Goal: Navigation & Orientation: Find specific page/section

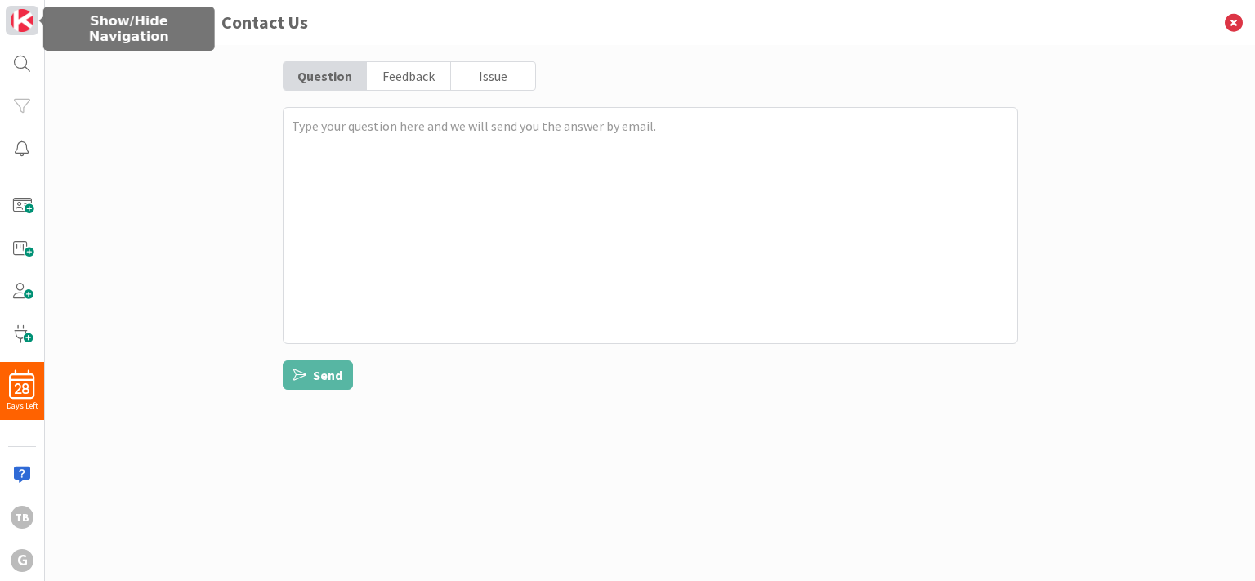
click at [21, 23] on img at bounding box center [22, 20] width 23 height 23
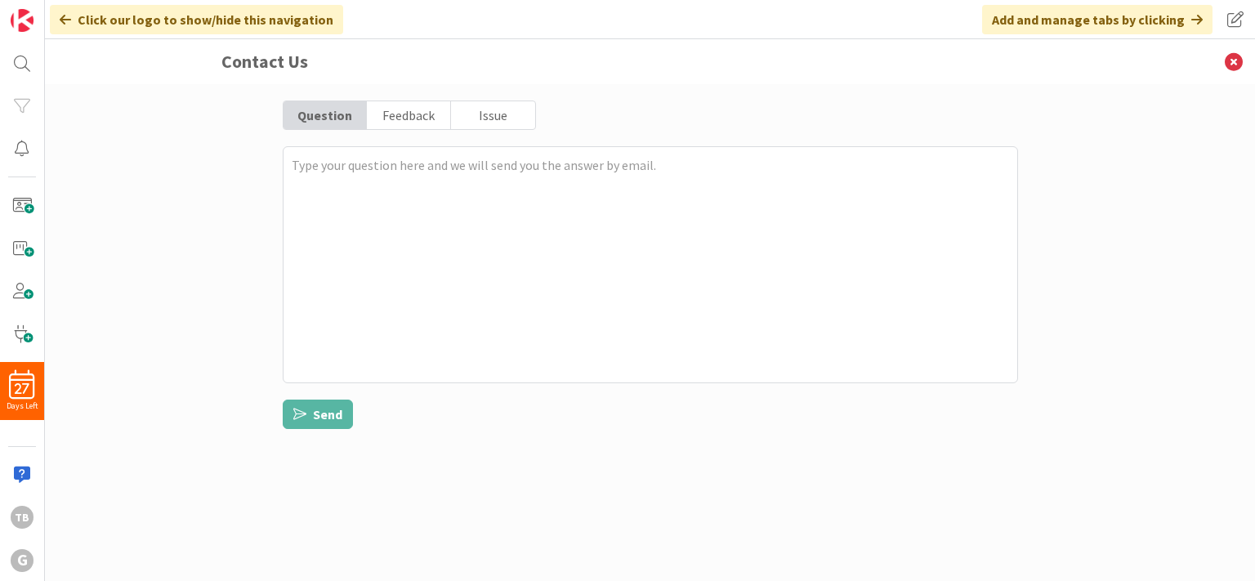
click at [65, 20] on icon at bounding box center [65, 19] width 11 height 13
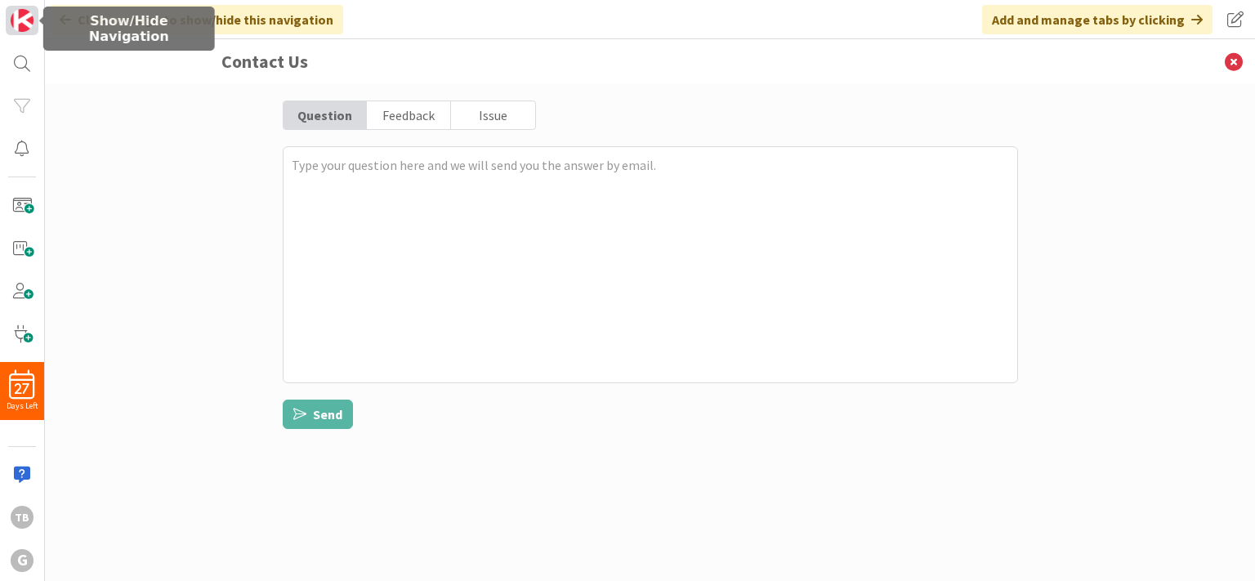
click at [25, 22] on img at bounding box center [22, 20] width 23 height 23
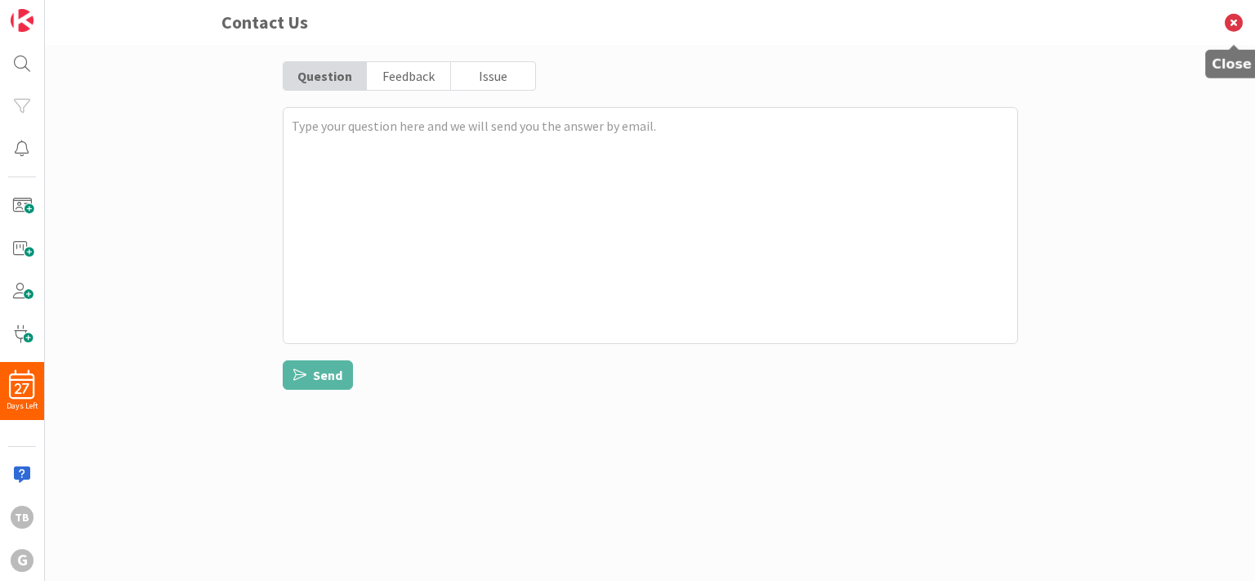
click at [1236, 22] on icon at bounding box center [1234, 22] width 42 height 45
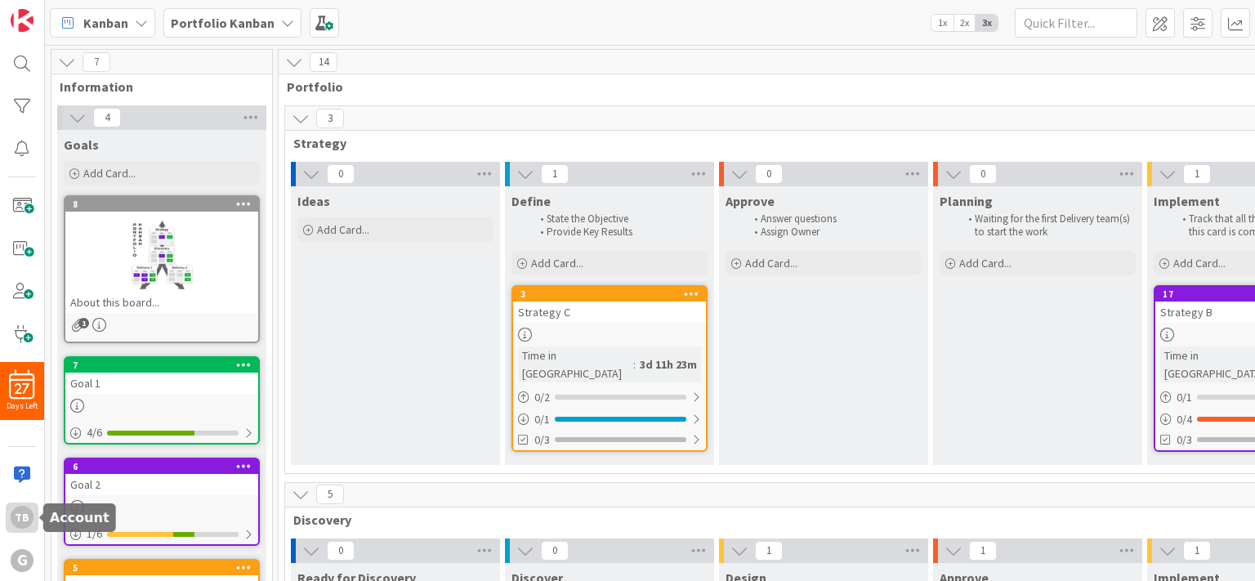
click at [17, 516] on div "Tb" at bounding box center [22, 517] width 23 height 23
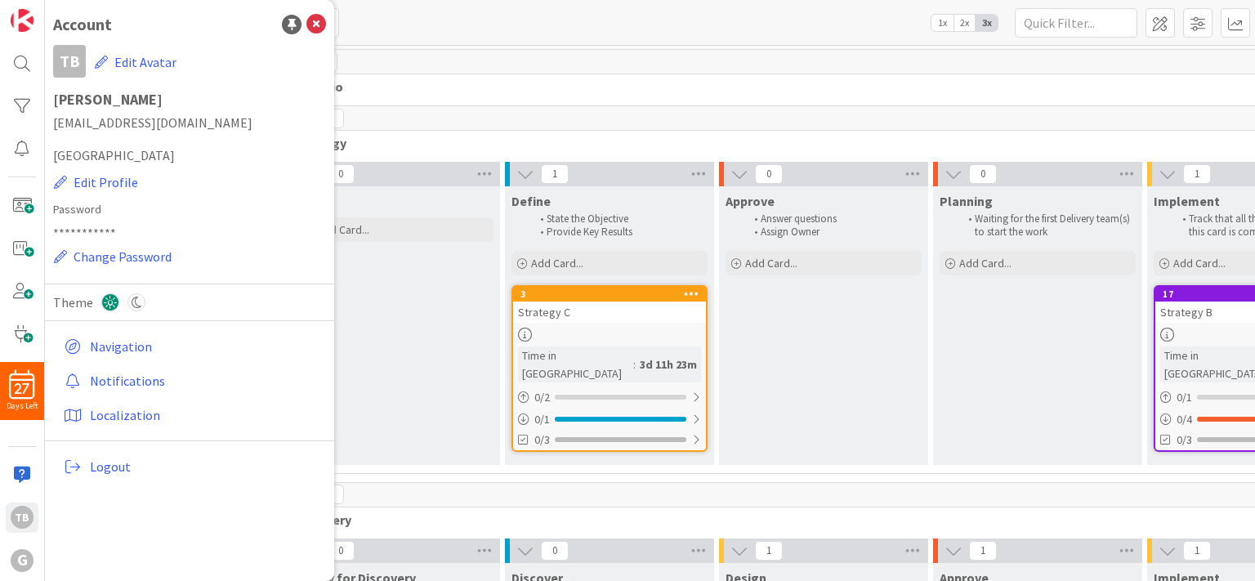
click at [516, 51] on div "14" at bounding box center [1038, 62] width 1518 height 25
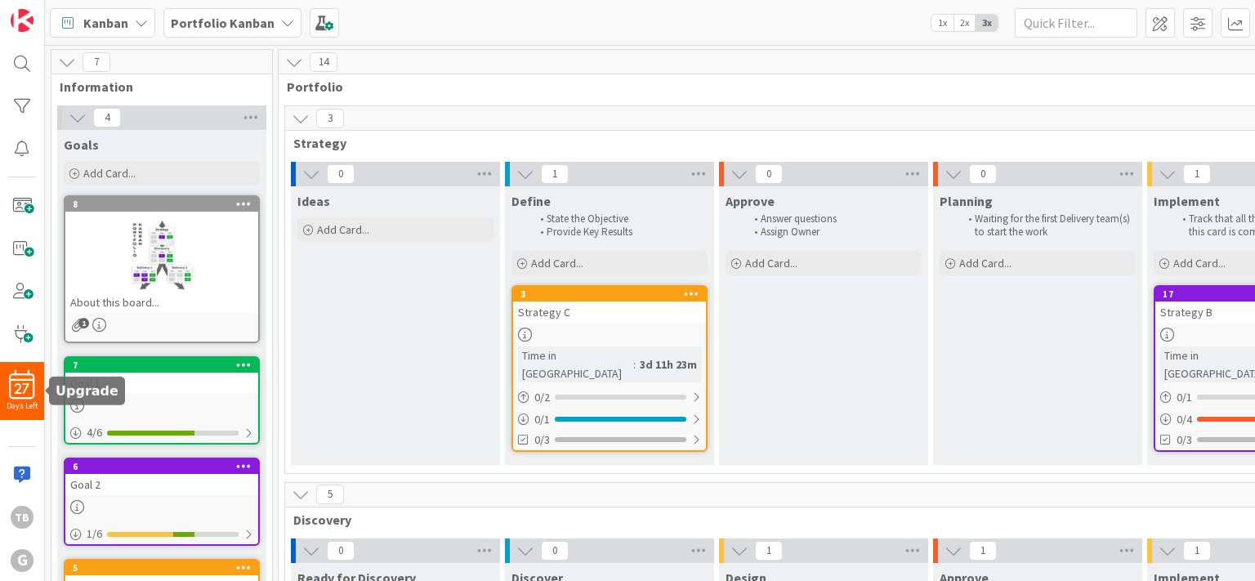
click at [25, 391] on span "27" at bounding box center [22, 388] width 15 height 11
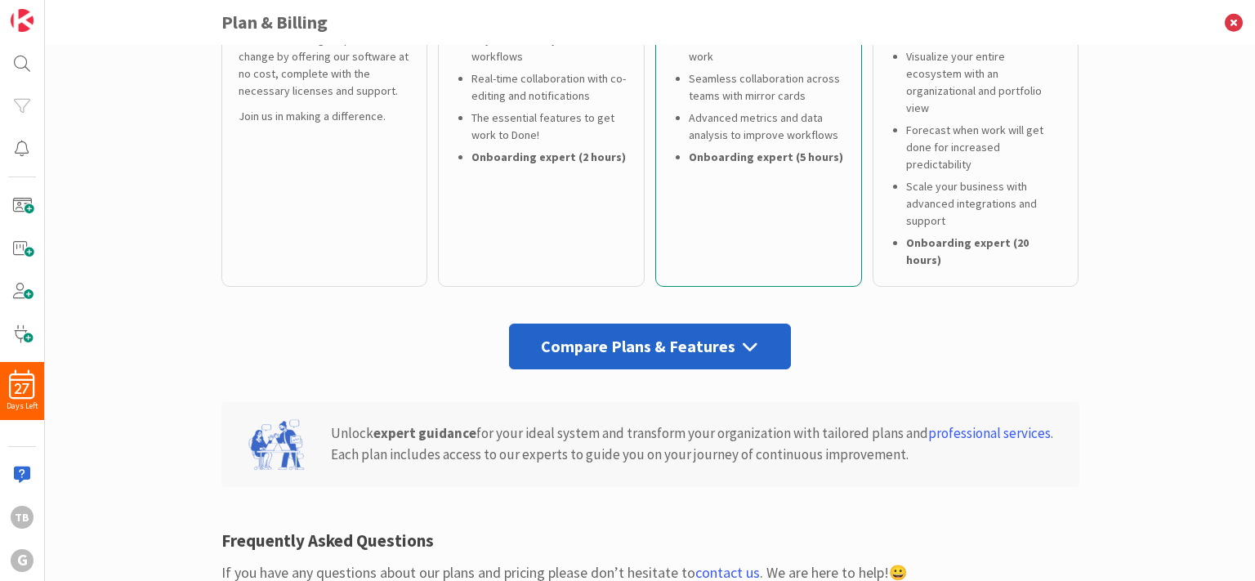
scroll to position [654, 0]
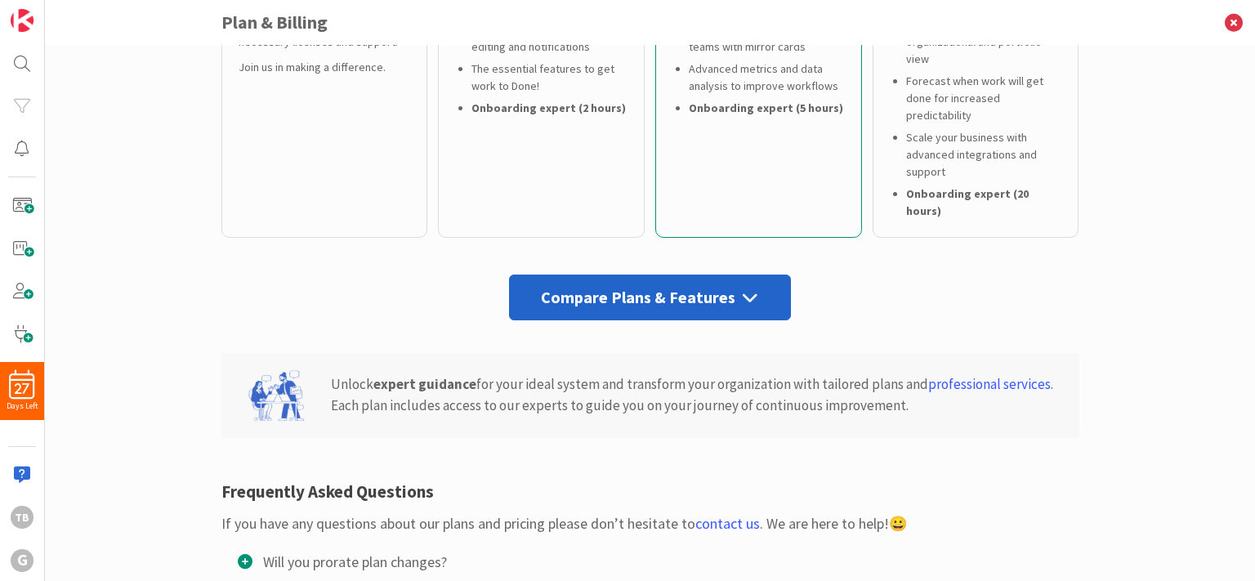
click at [718, 275] on div "Compare Plans & Features" at bounding box center [650, 298] width 282 height 46
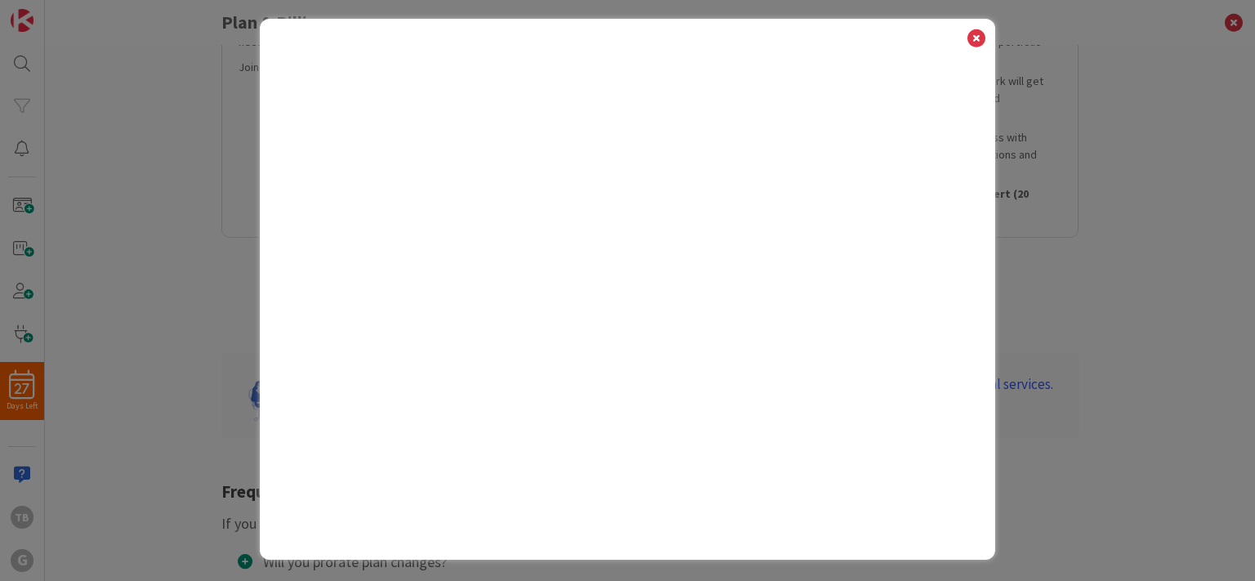
scroll to position [6, 0]
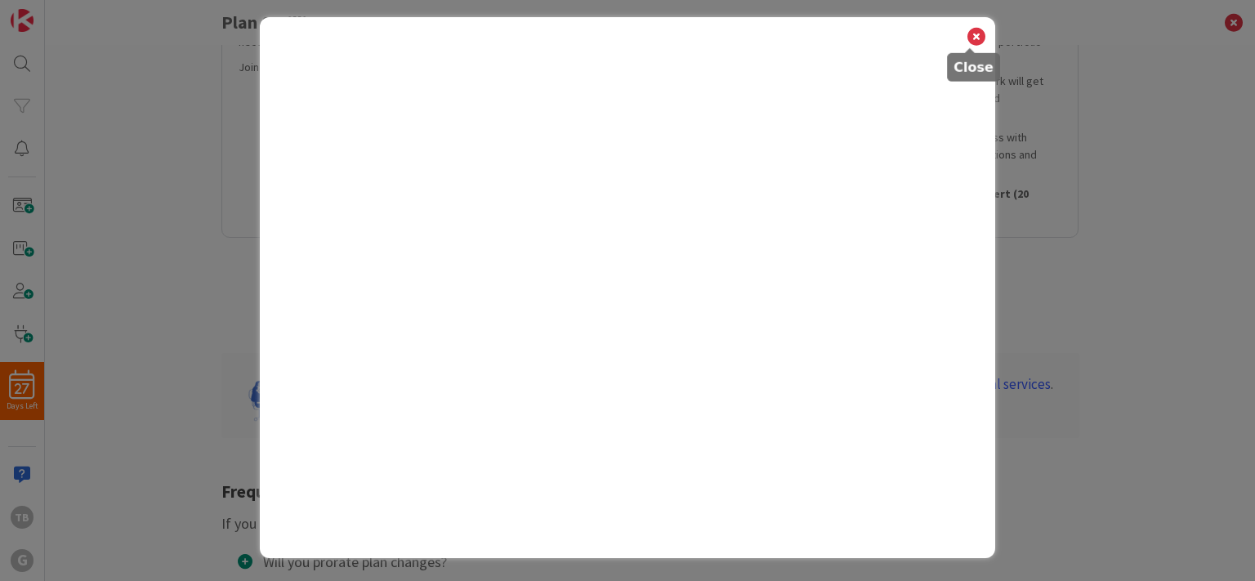
click at [972, 35] on icon at bounding box center [976, 36] width 21 height 23
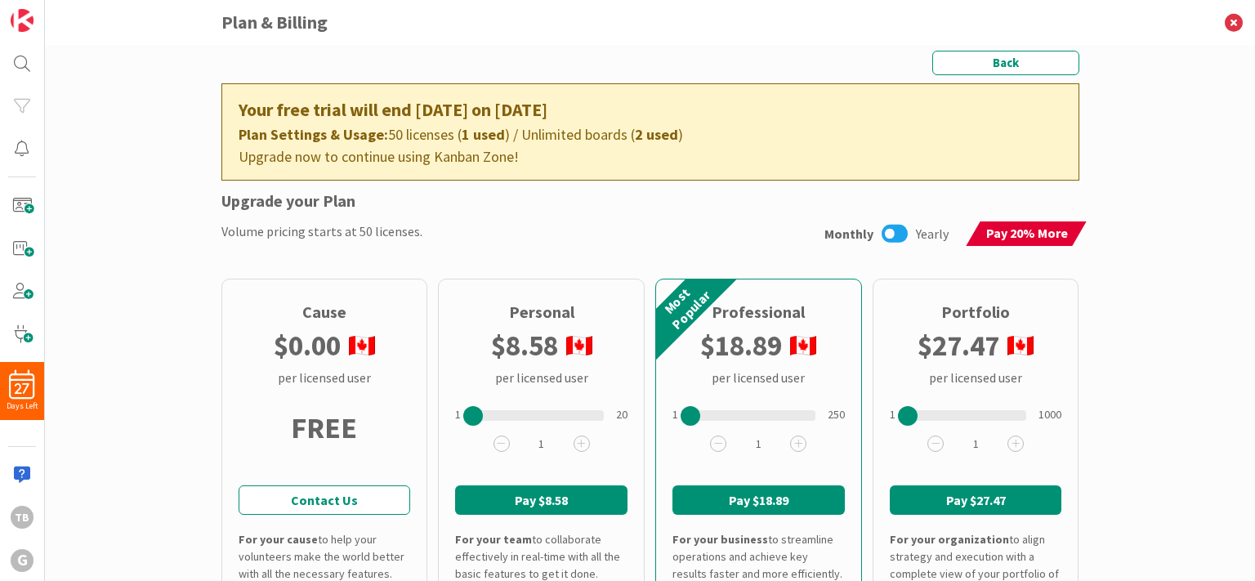
scroll to position [0, 0]
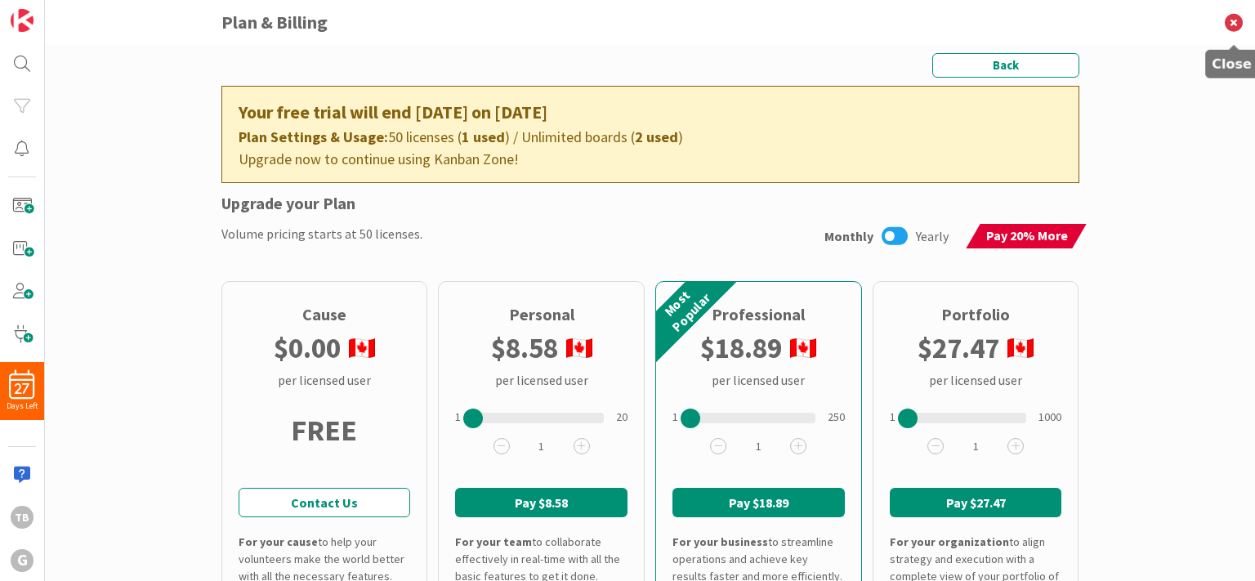
click at [1236, 22] on icon at bounding box center [1234, 22] width 42 height 45
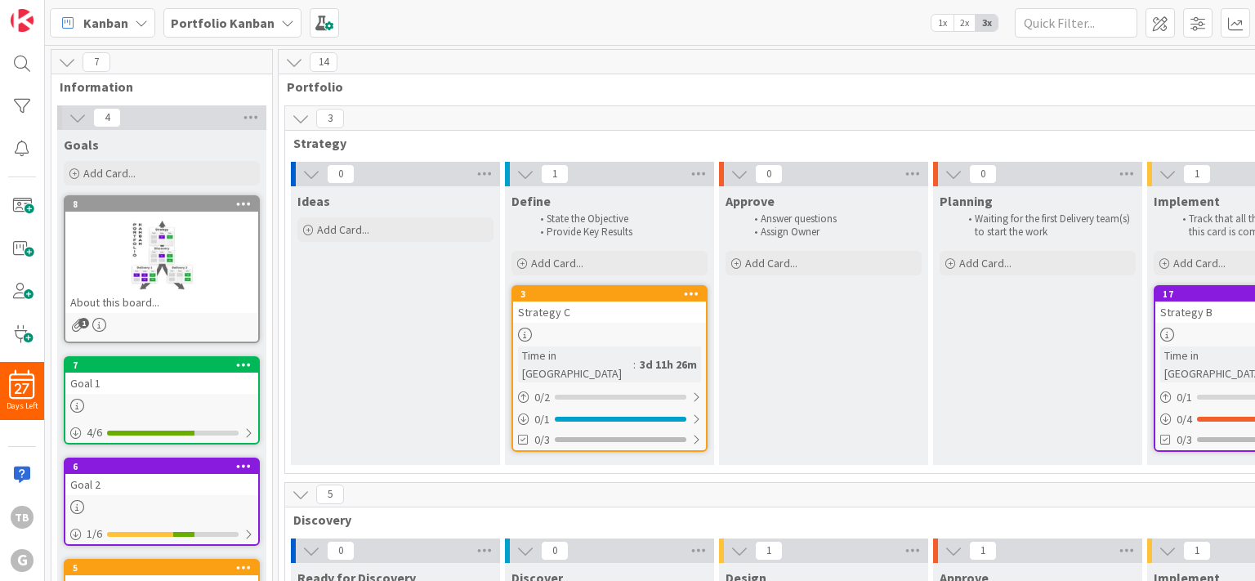
click at [136, 24] on icon at bounding box center [141, 22] width 13 height 13
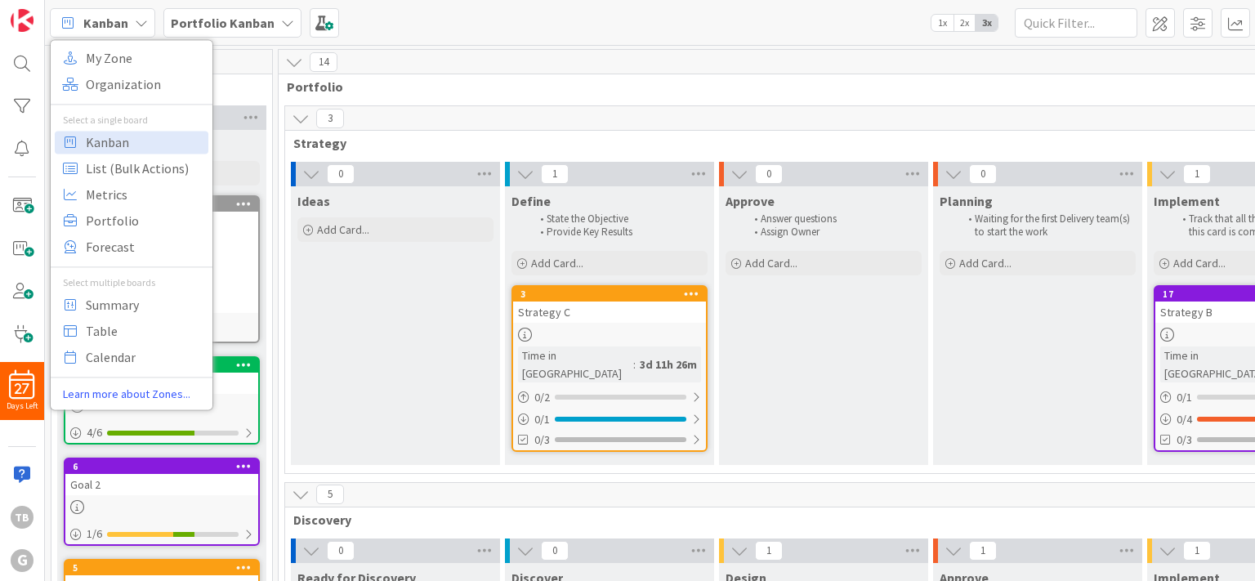
click at [281, 23] on icon at bounding box center [287, 22] width 13 height 13
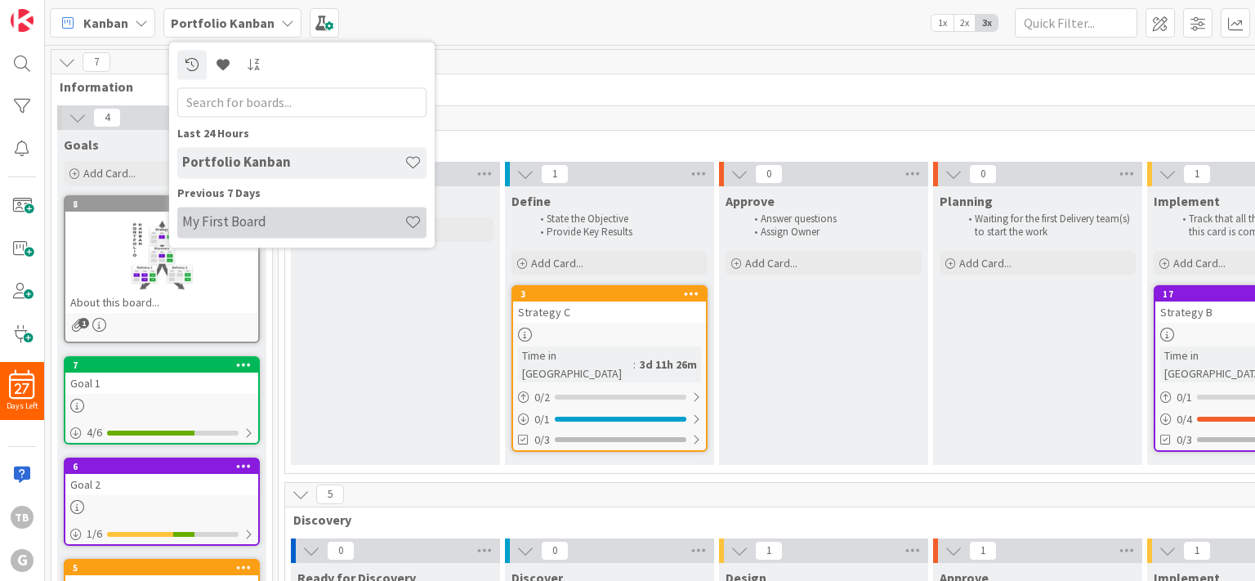
click at [236, 219] on h4 "My First Board" at bounding box center [293, 222] width 222 height 16
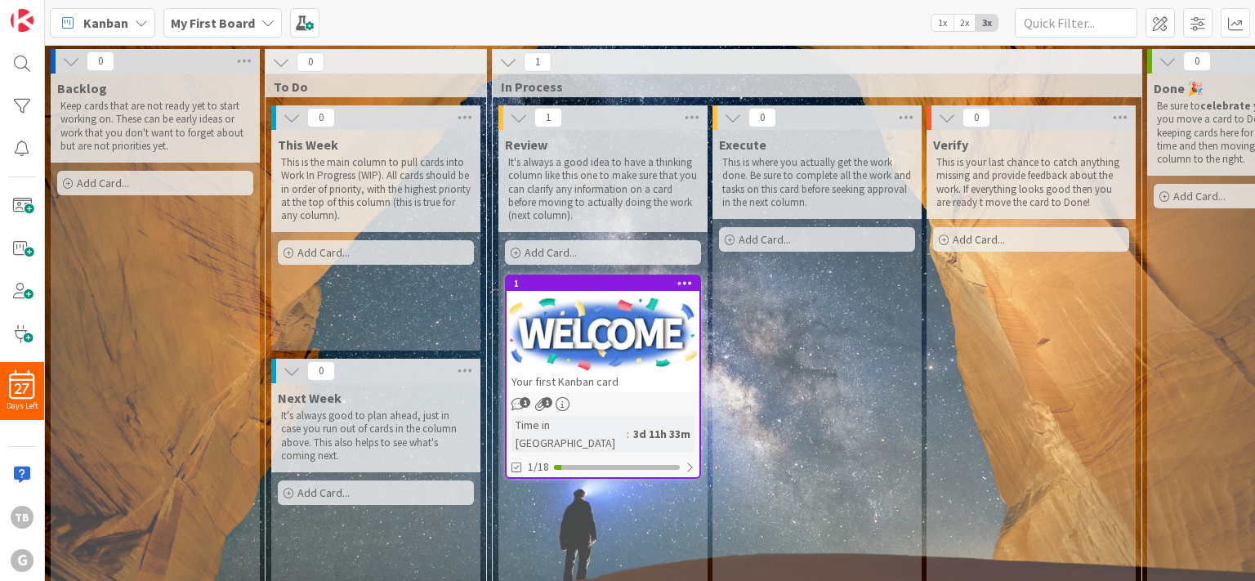
click at [253, 25] on div "My First Board" at bounding box center [222, 22] width 118 height 29
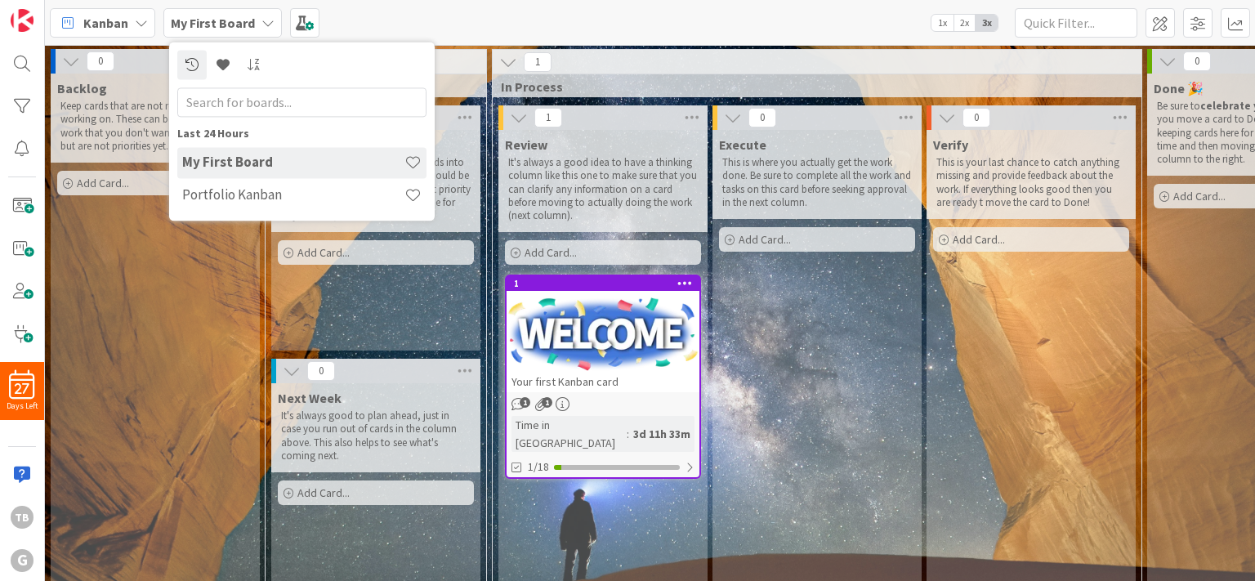
click at [118, 20] on span "Kanban" at bounding box center [105, 23] width 45 height 20
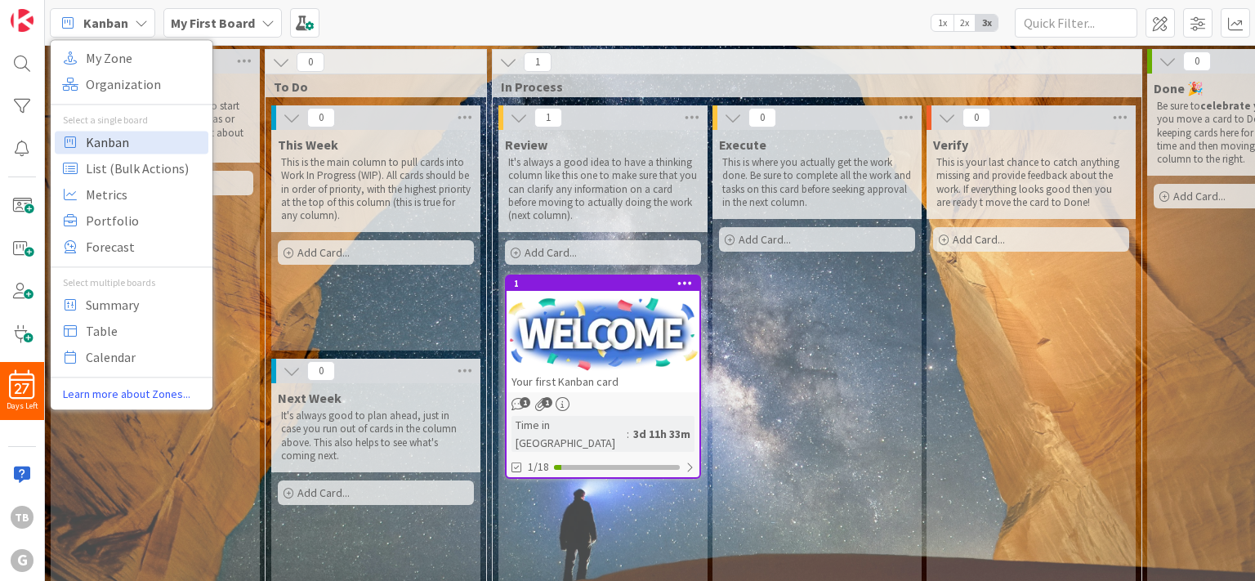
click at [111, 140] on span "Kanban" at bounding box center [145, 142] width 118 height 25
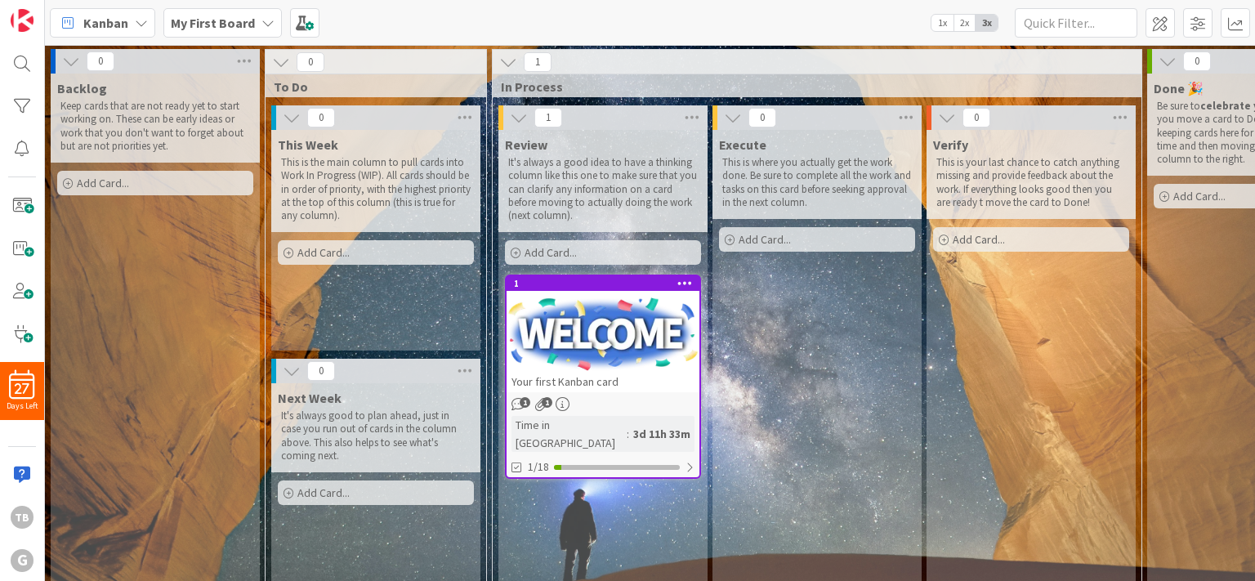
click at [140, 25] on icon at bounding box center [141, 22] width 13 height 13
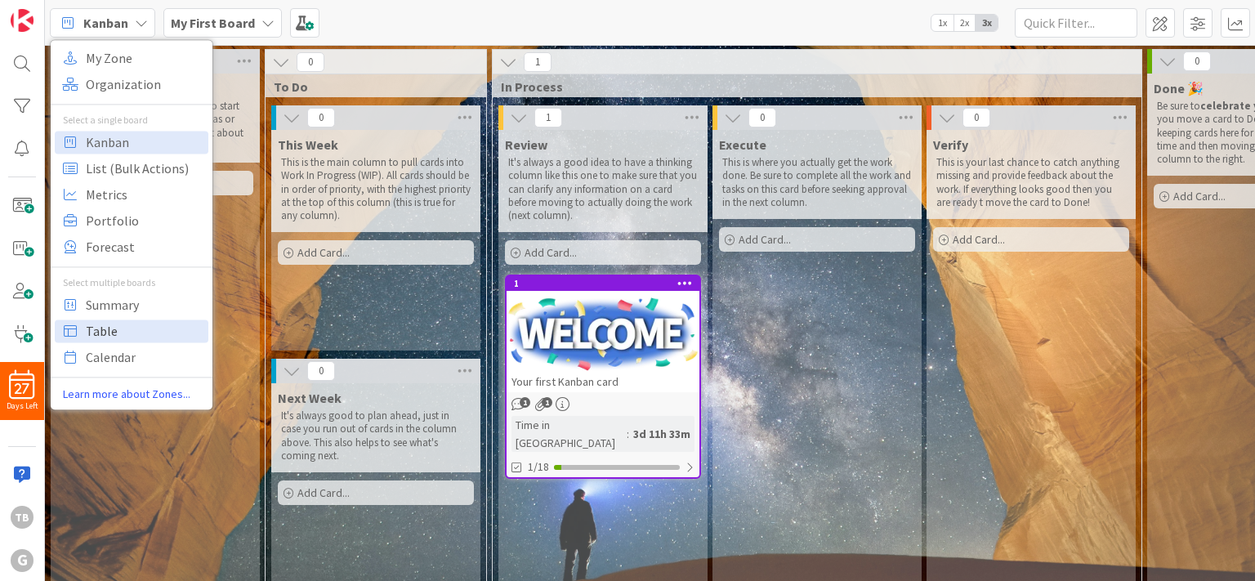
click at [100, 335] on span "Table" at bounding box center [145, 331] width 118 height 25
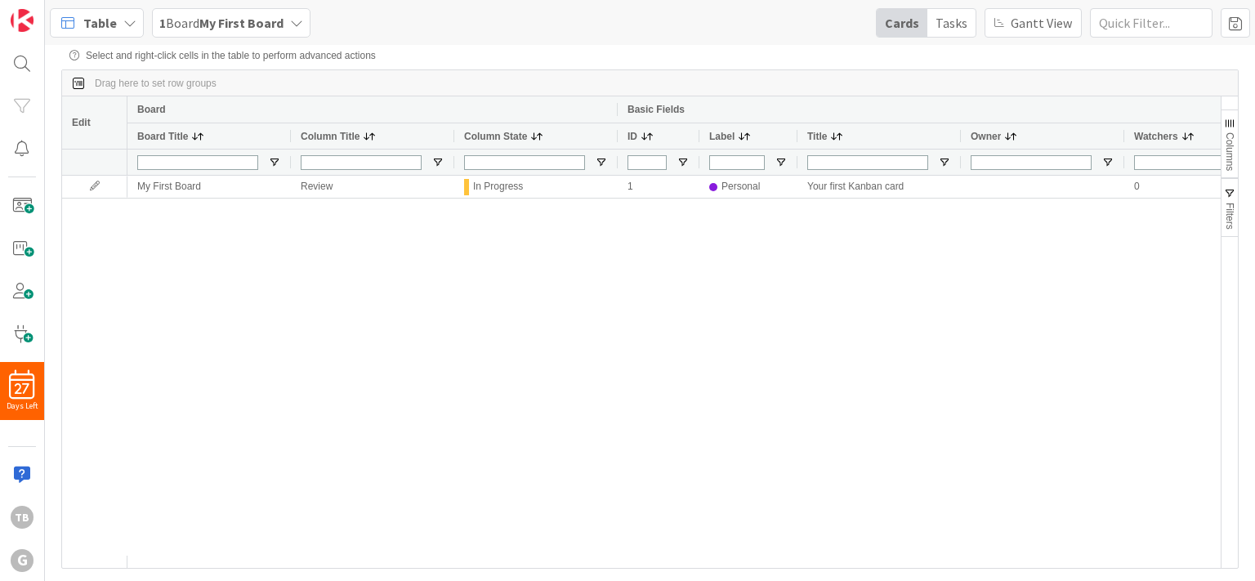
click at [116, 23] on div "Table" at bounding box center [97, 22] width 94 height 29
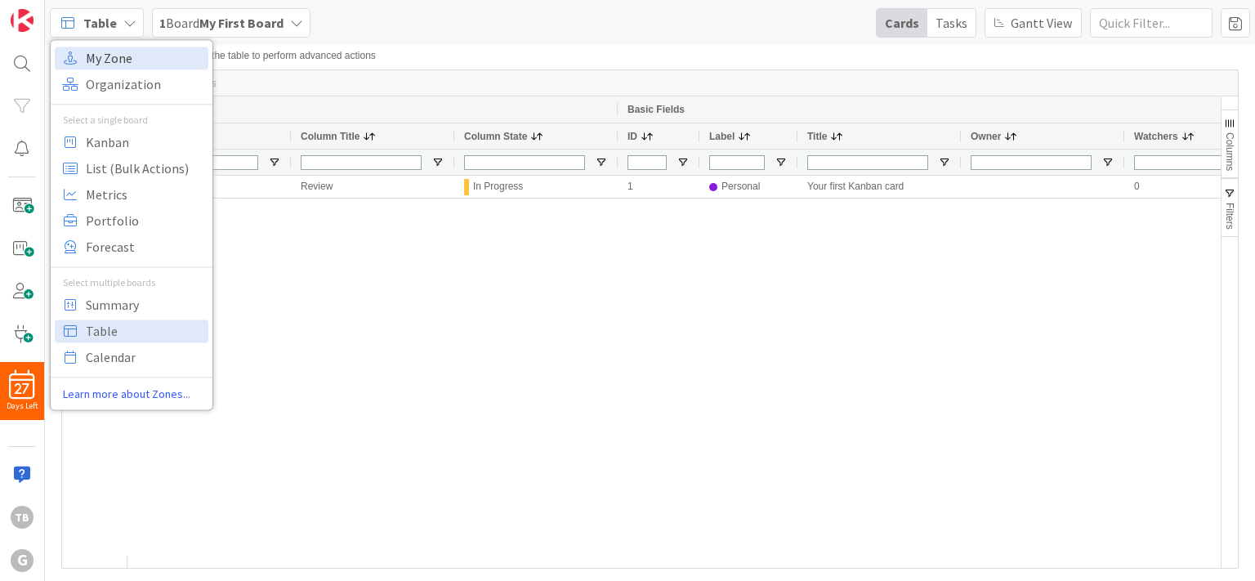
click at [127, 65] on span "My Zone" at bounding box center [145, 58] width 118 height 25
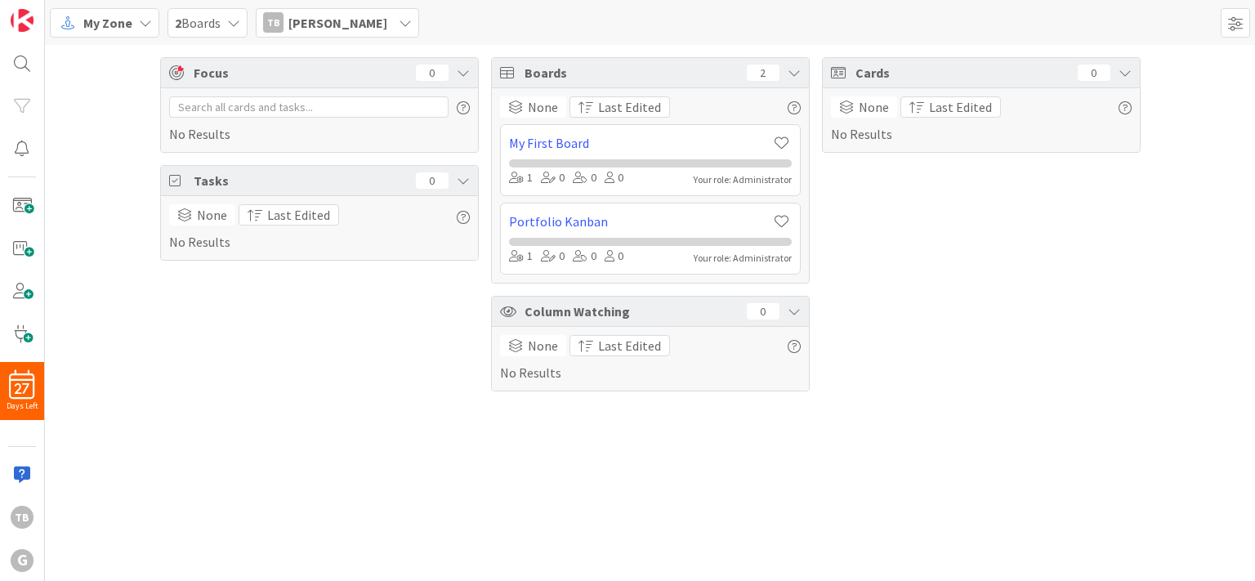
click at [231, 22] on icon at bounding box center [233, 22] width 13 height 13
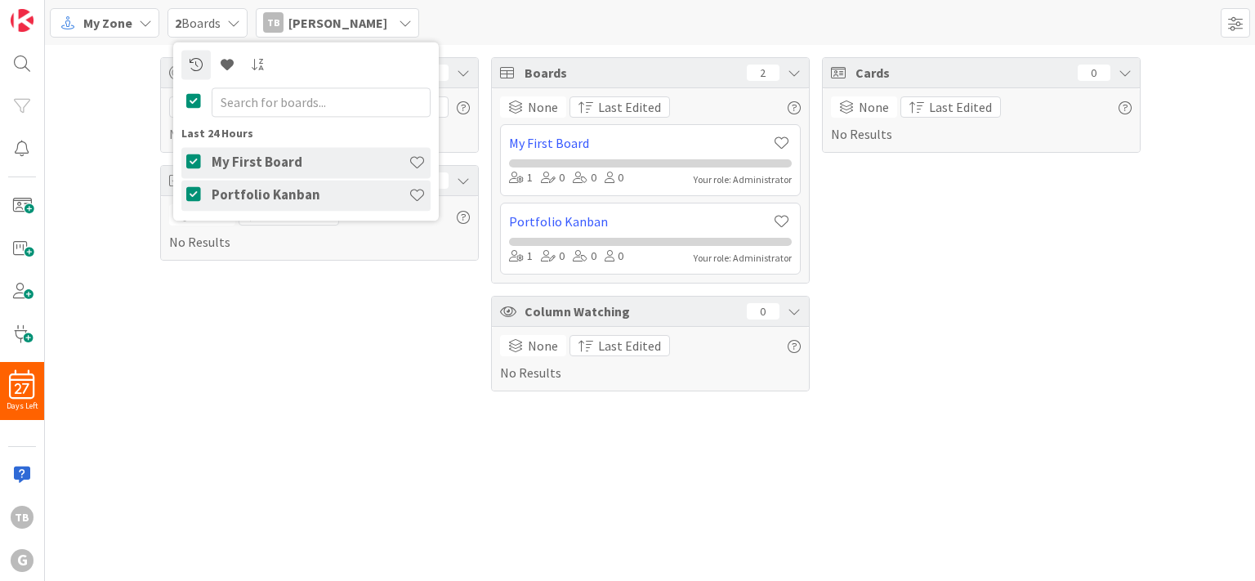
click at [258, 197] on h4 "Portfolio Kanban" at bounding box center [310, 195] width 197 height 16
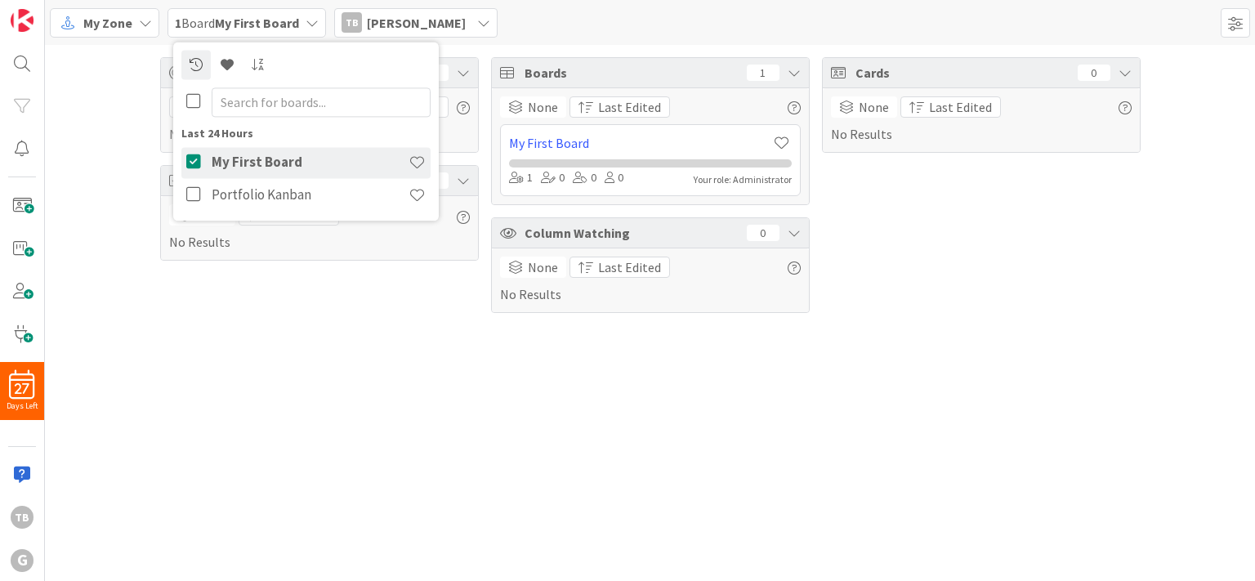
click at [363, 338] on div "Focus 0 No Results Tasks 0 None Last Edited No Results Boards 1 None Last Edite…" at bounding box center [650, 313] width 1210 height 536
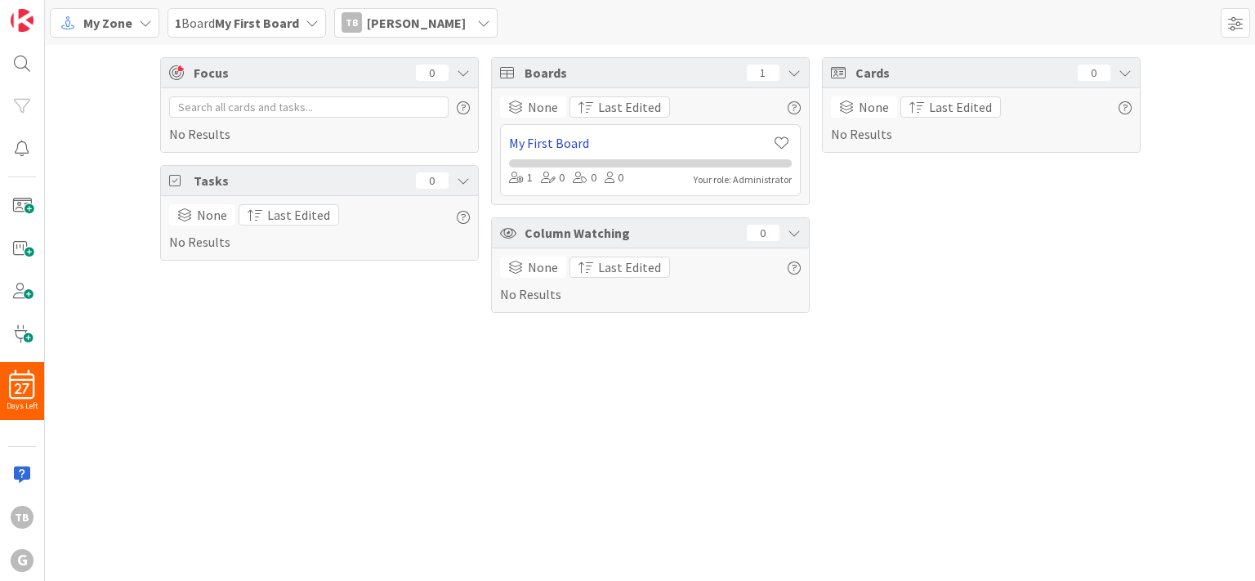
click at [559, 141] on link "My First Board" at bounding box center [640, 143] width 263 height 20
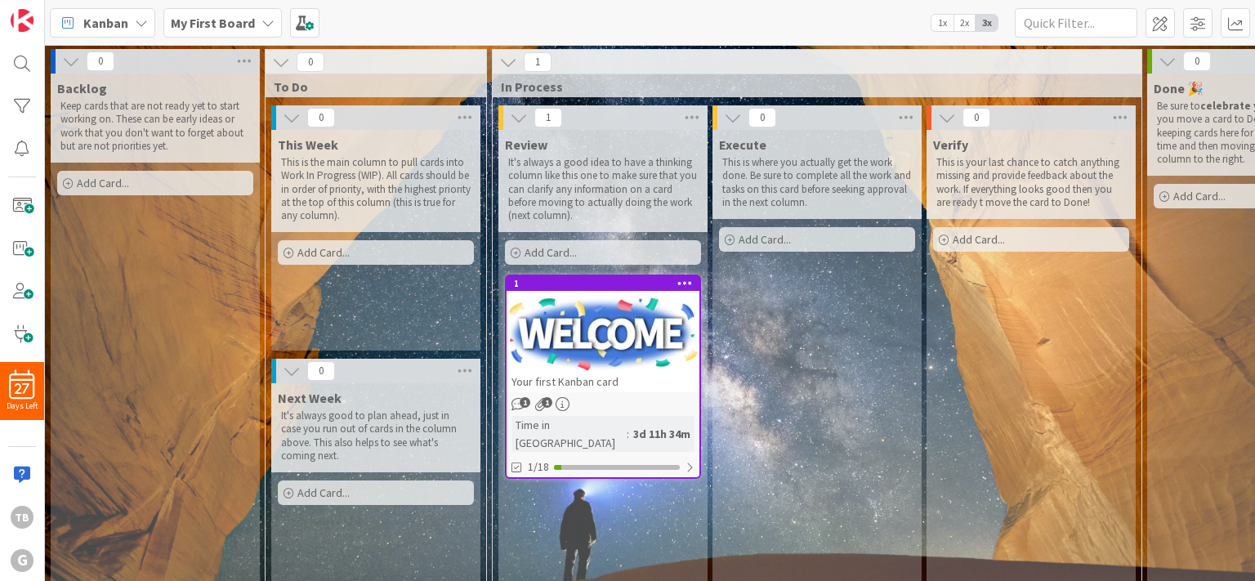
click at [221, 16] on b "My First Board" at bounding box center [213, 23] width 84 height 16
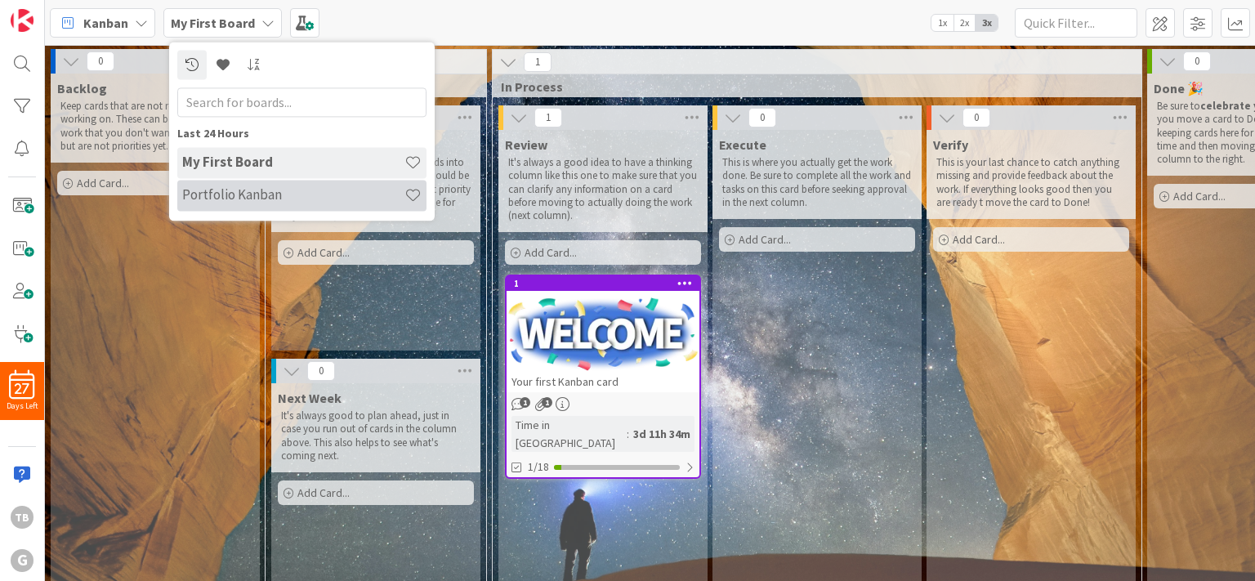
click at [261, 195] on h4 "Portfolio Kanban" at bounding box center [293, 195] width 222 height 16
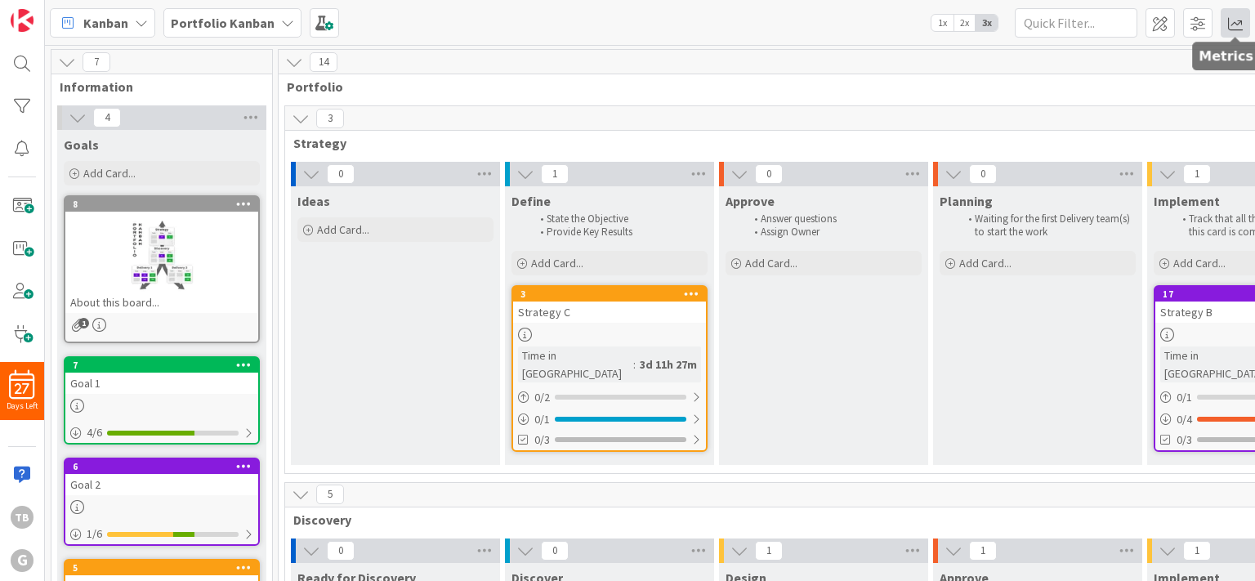
click at [1230, 20] on span at bounding box center [1235, 22] width 29 height 29
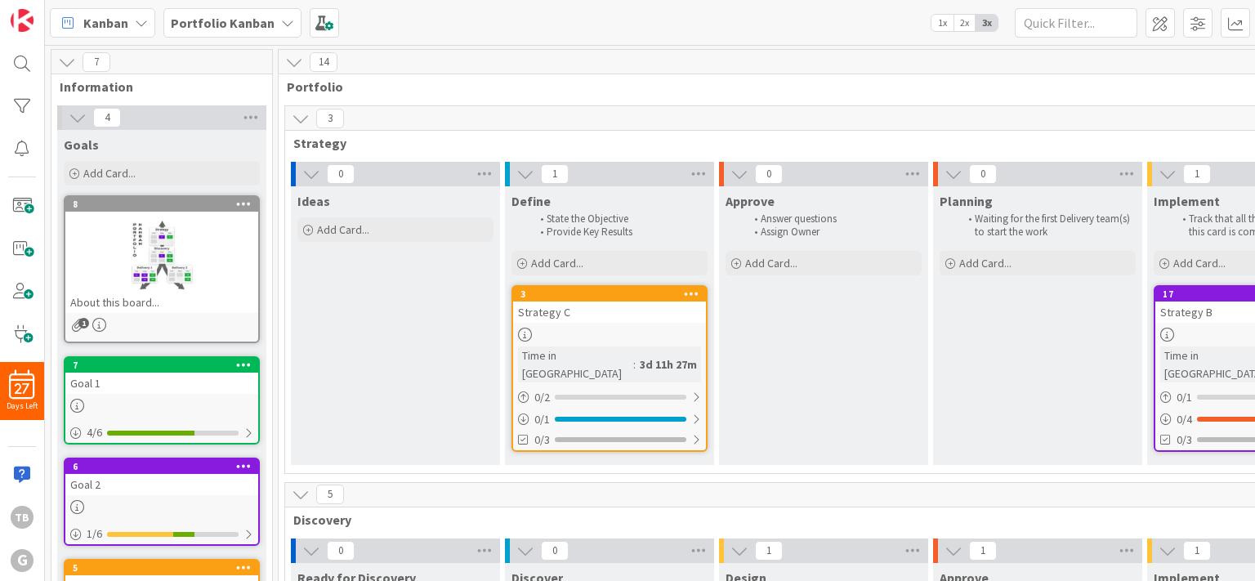
click at [247, 20] on b "Portfolio Kanban" at bounding box center [223, 23] width 104 height 16
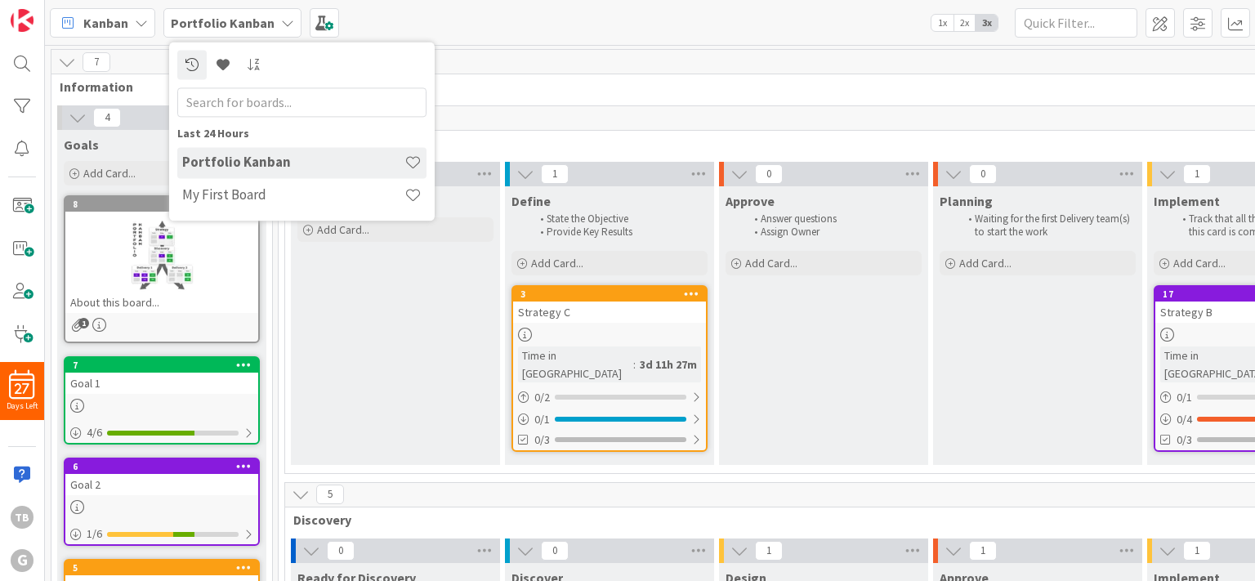
click at [248, 20] on b "Portfolio Kanban" at bounding box center [223, 23] width 104 height 16
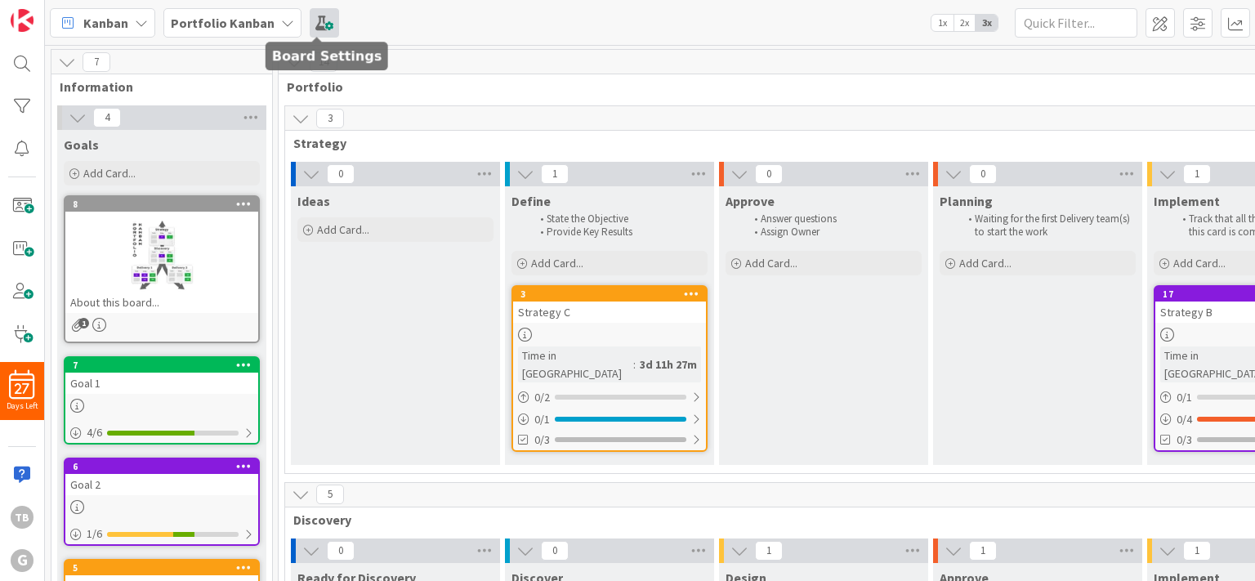
click at [315, 20] on span at bounding box center [324, 22] width 29 height 29
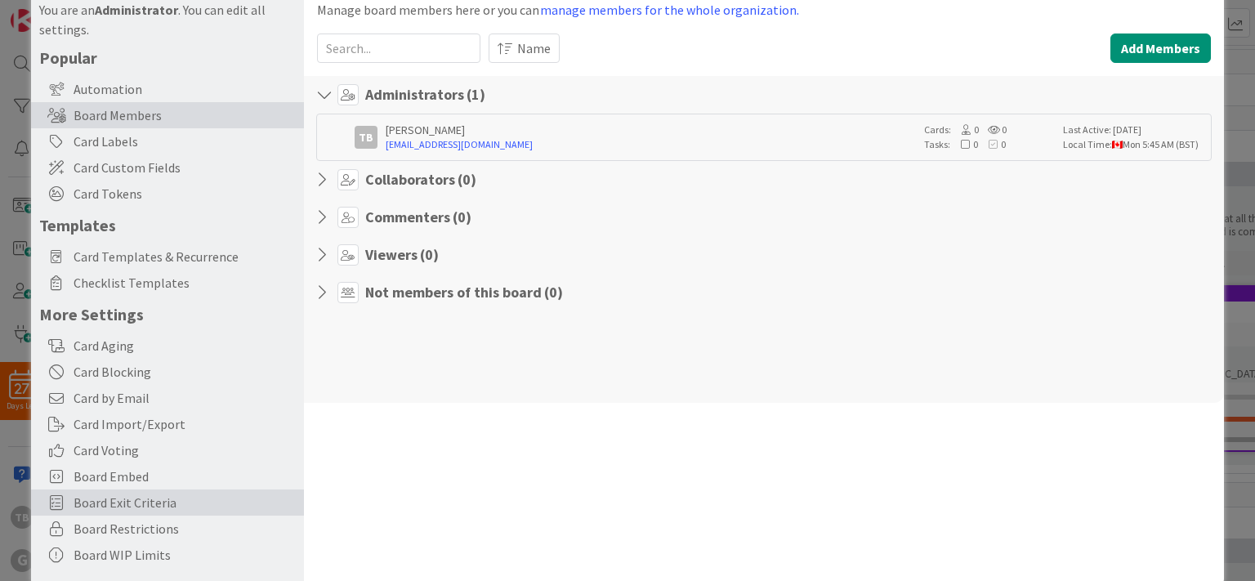
scroll to position [92, 0]
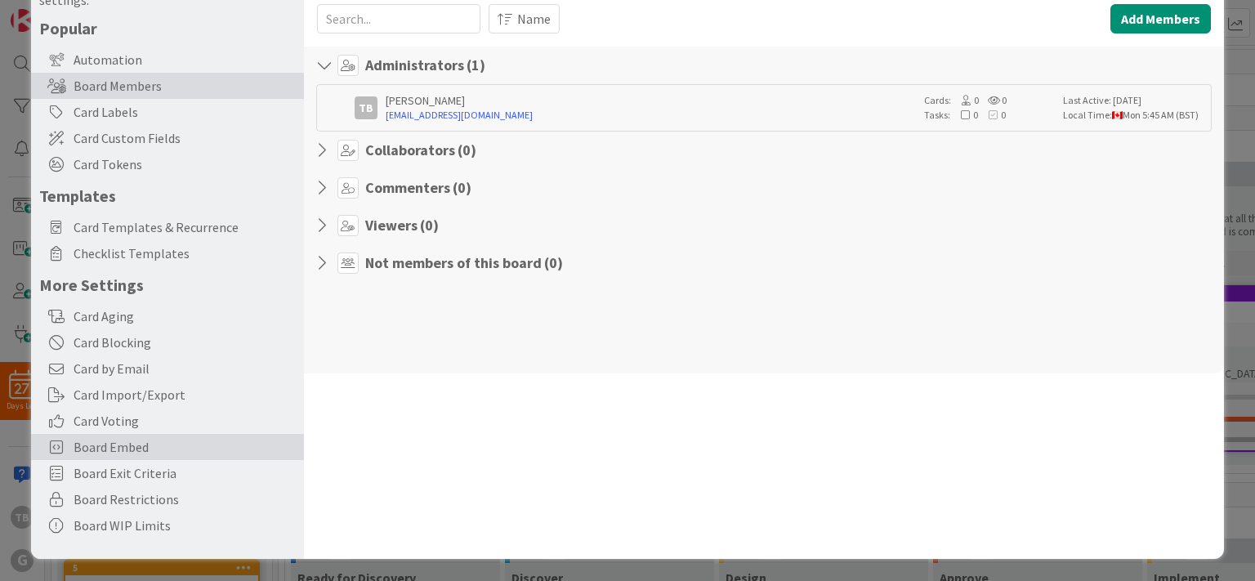
click at [166, 452] on span "Board Embed" at bounding box center [185, 447] width 222 height 20
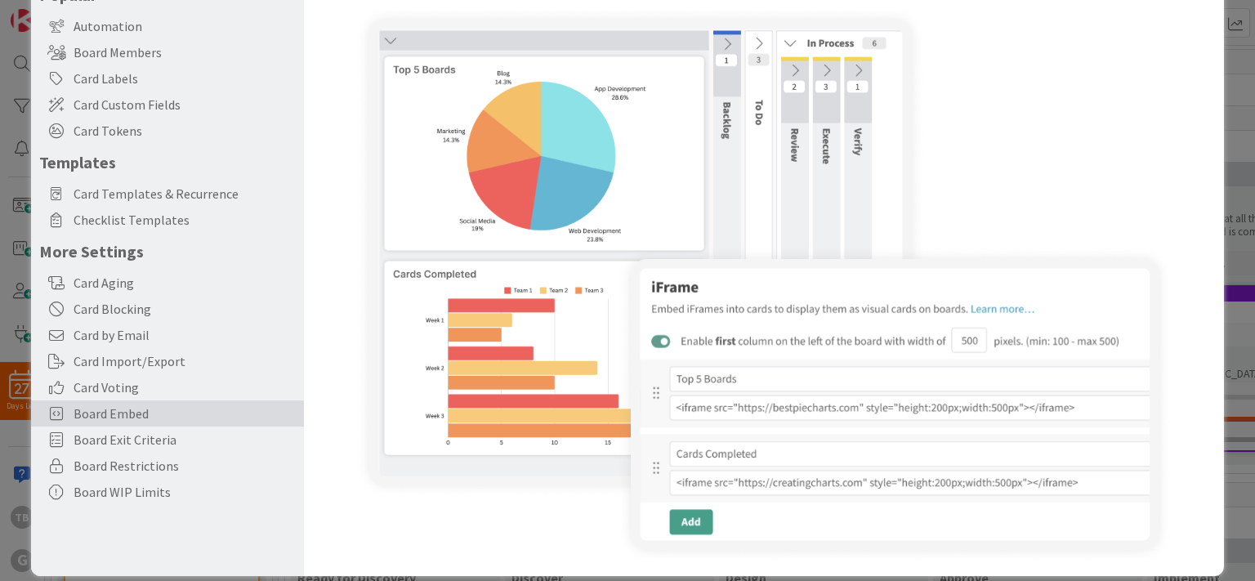
scroll to position [142, 0]
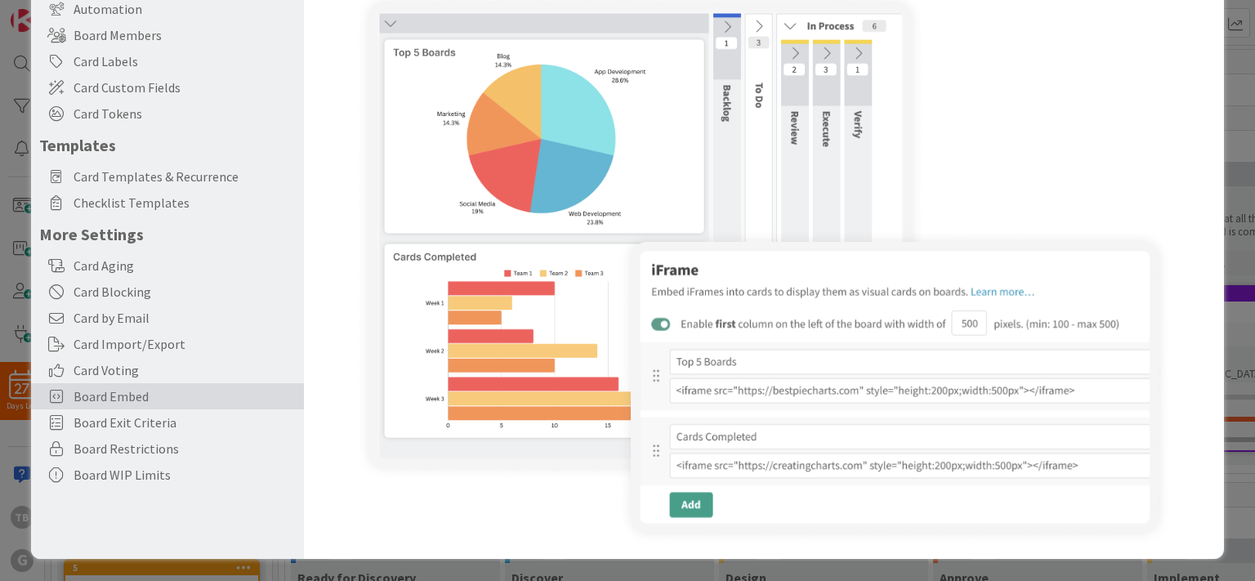
click at [733, 395] on img at bounding box center [763, 267] width 817 height 556
click at [754, 355] on img at bounding box center [763, 267] width 817 height 556
click at [758, 389] on img at bounding box center [763, 267] width 817 height 556
click at [729, 465] on img at bounding box center [763, 267] width 817 height 556
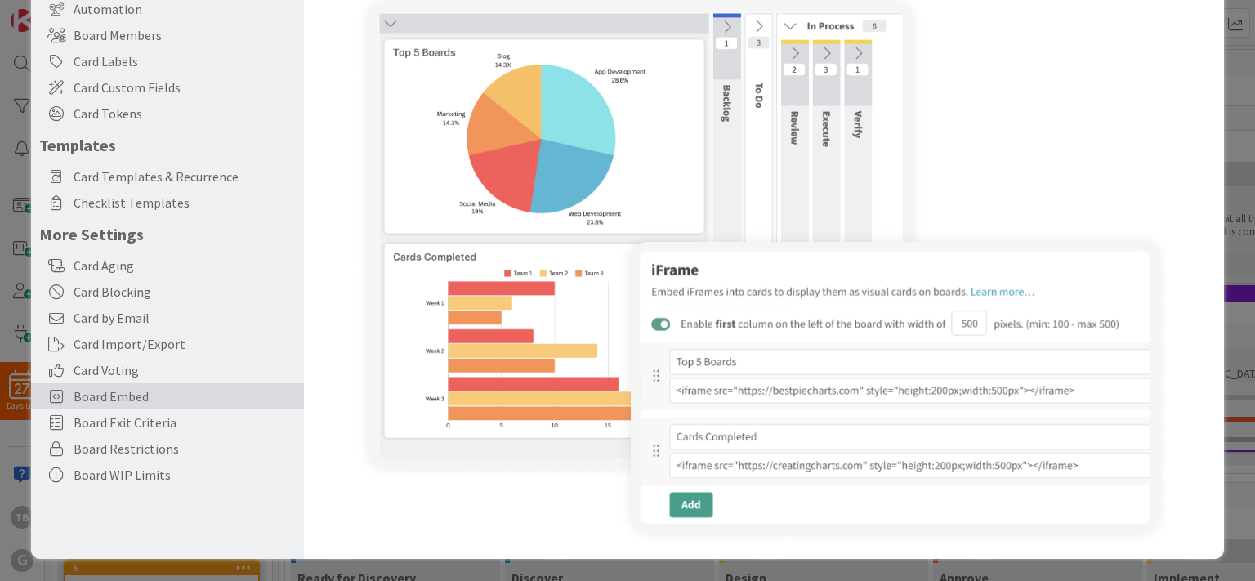
click at [739, 435] on img at bounding box center [763, 267] width 817 height 556
click at [679, 507] on img at bounding box center [763, 267] width 817 height 556
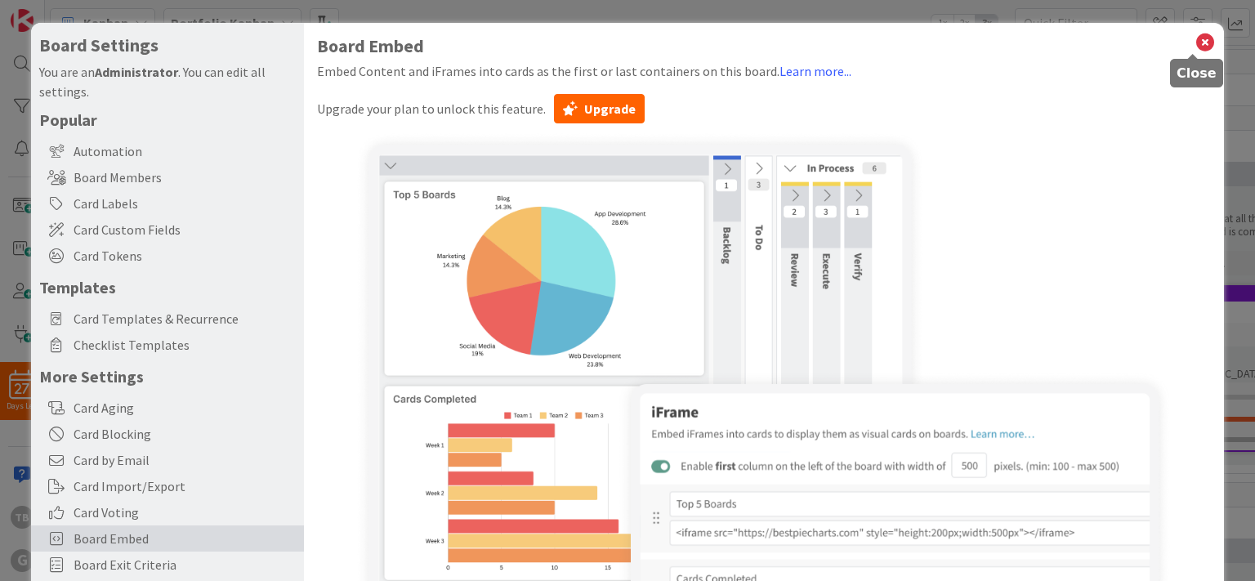
click at [1195, 42] on icon at bounding box center [1205, 42] width 21 height 23
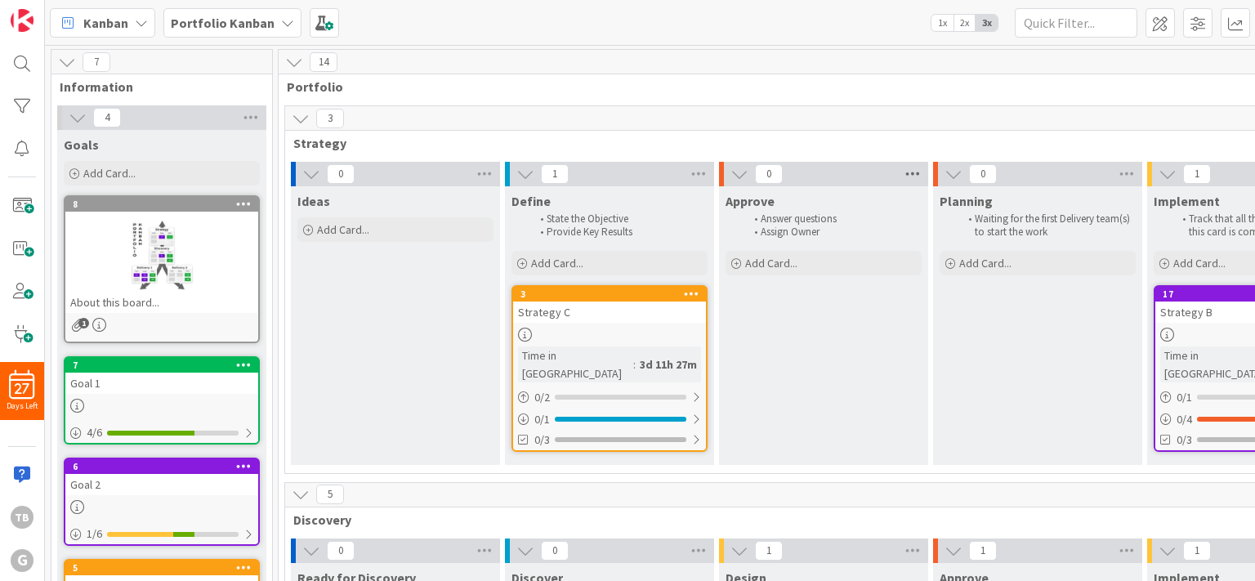
click at [914, 172] on icon at bounding box center [912, 174] width 21 height 25
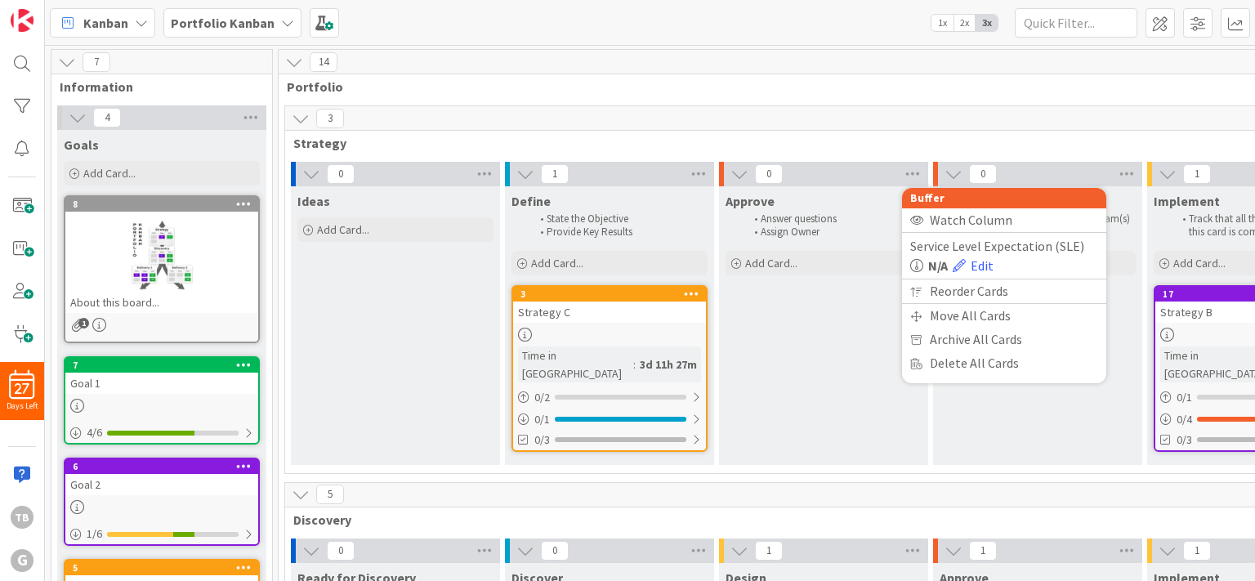
click at [897, 92] on span "Portfolio" at bounding box center [1032, 86] width 1490 height 16
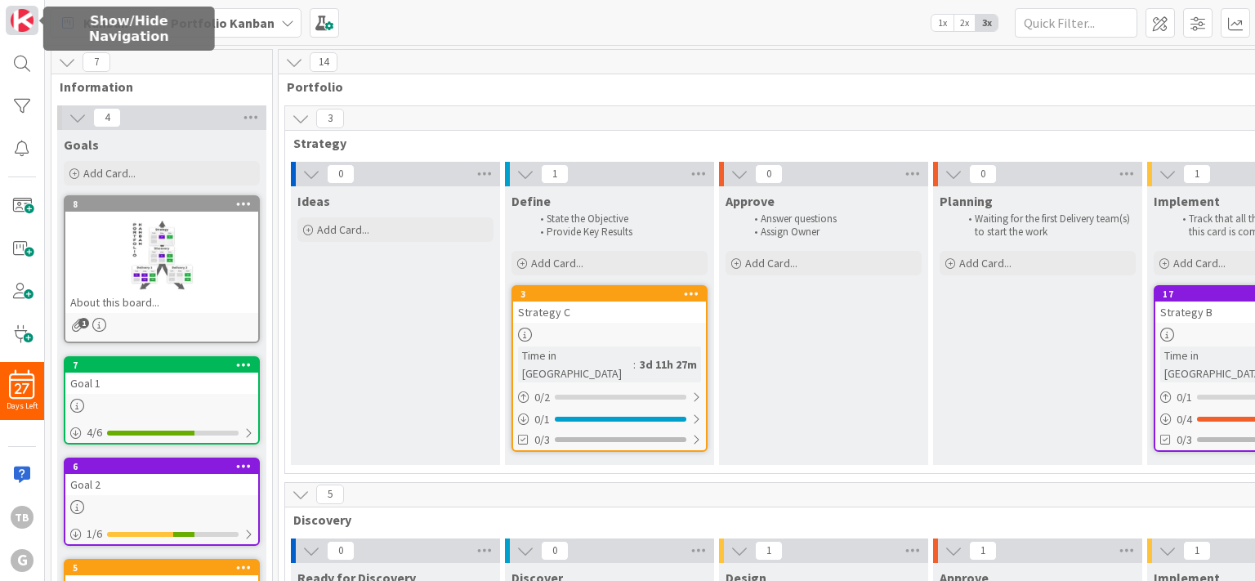
click at [24, 25] on img at bounding box center [22, 20] width 23 height 23
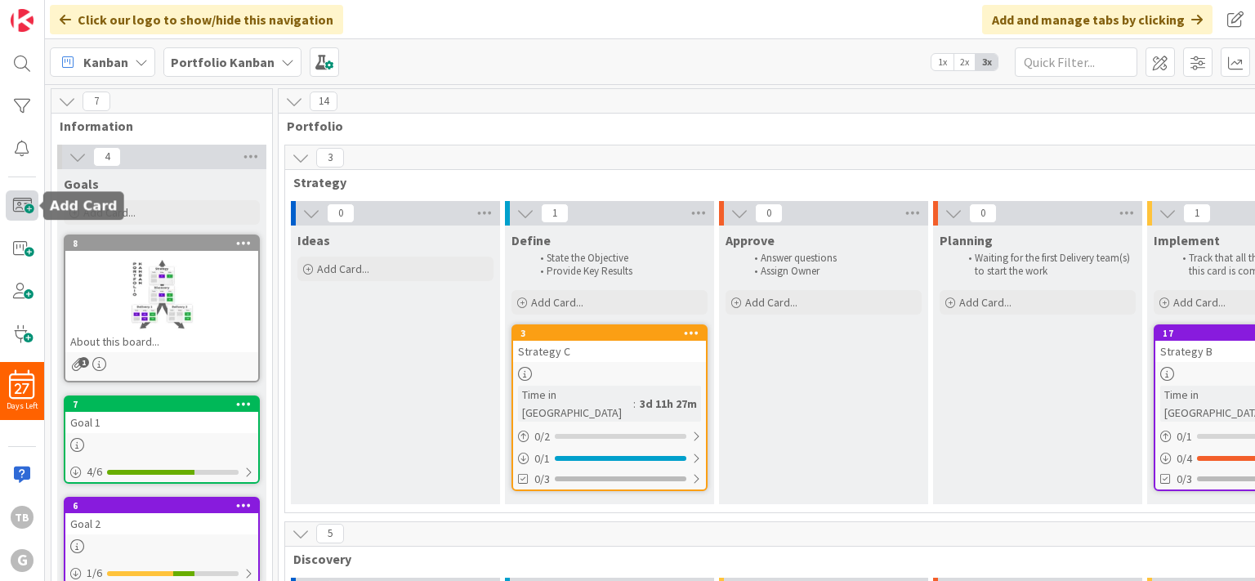
click at [20, 212] on span at bounding box center [22, 204] width 33 height 29
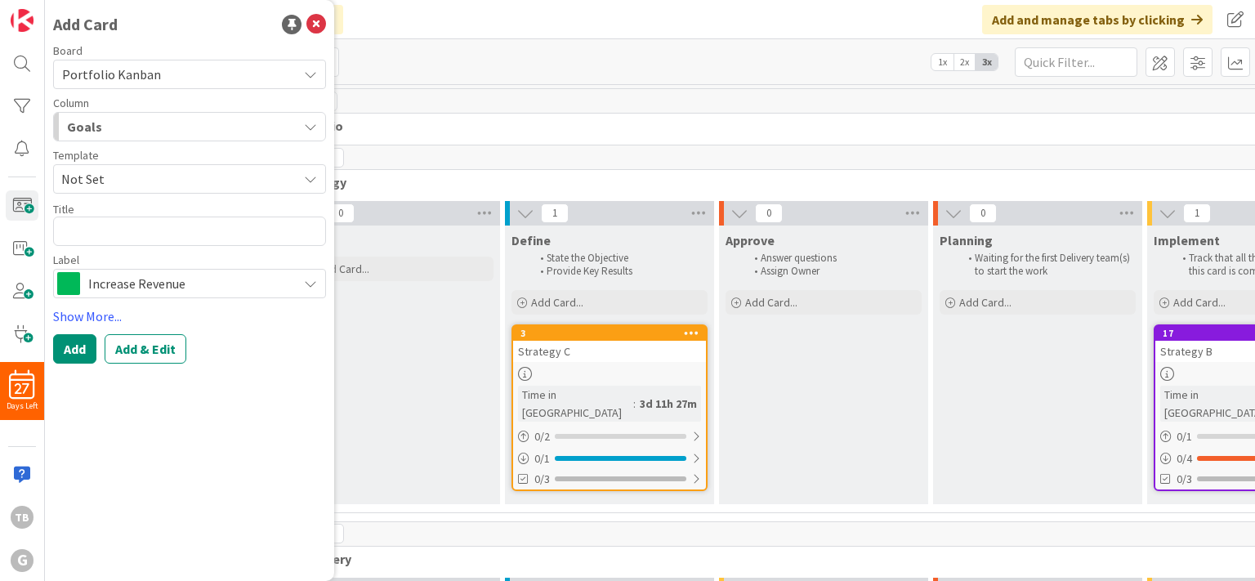
click at [239, 284] on span "Increase Revenue" at bounding box center [188, 283] width 201 height 23
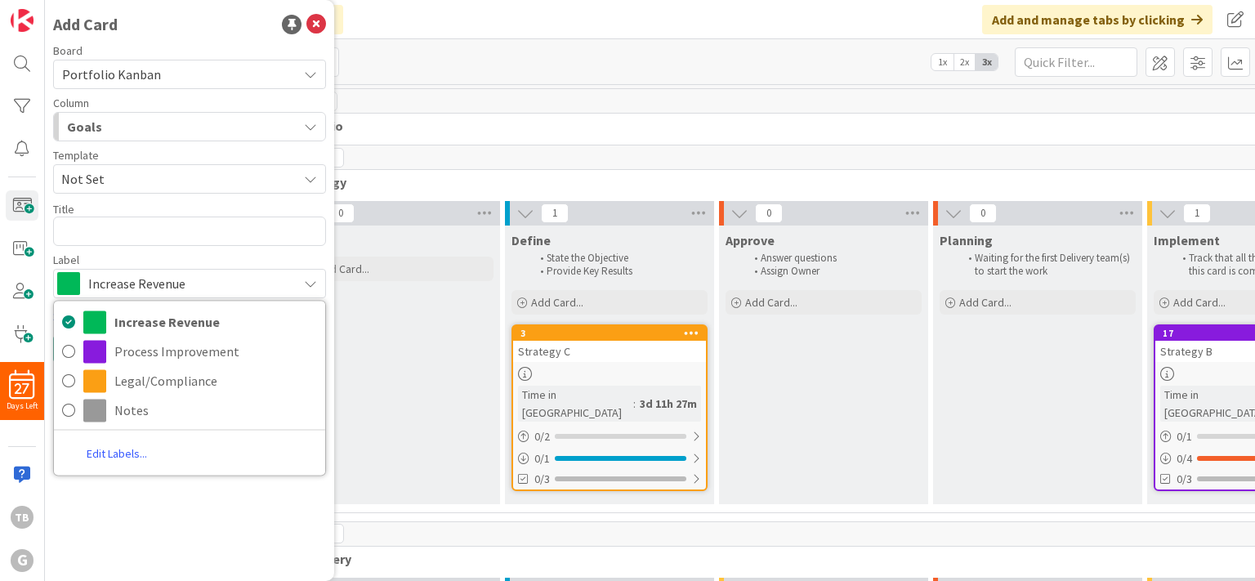
click at [168, 505] on div "Add Card Board Portfolio Kanban Column Goals Template Not Set Title 0 / 128 Lab…" at bounding box center [189, 290] width 289 height 581
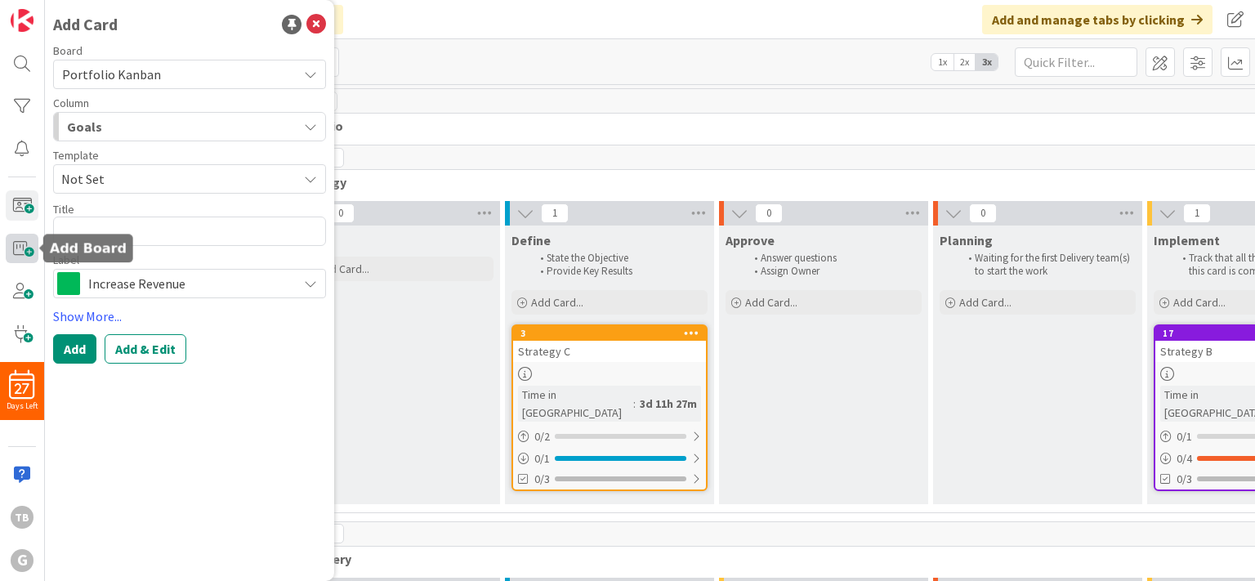
click at [23, 243] on span at bounding box center [22, 248] width 33 height 29
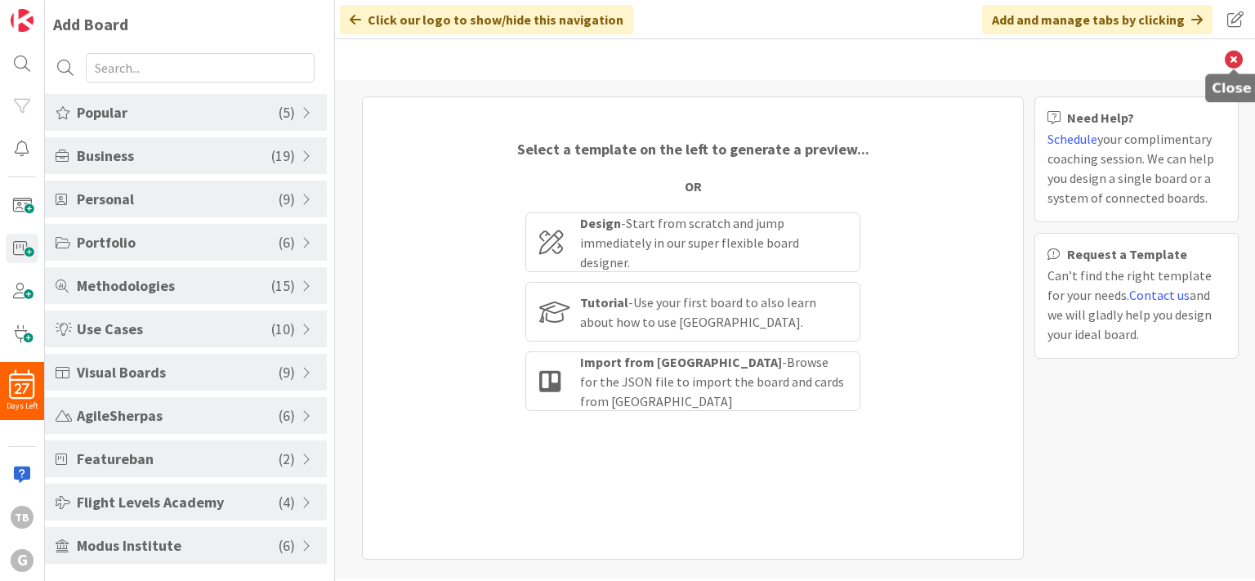
click at [1237, 61] on icon at bounding box center [1234, 60] width 18 height 18
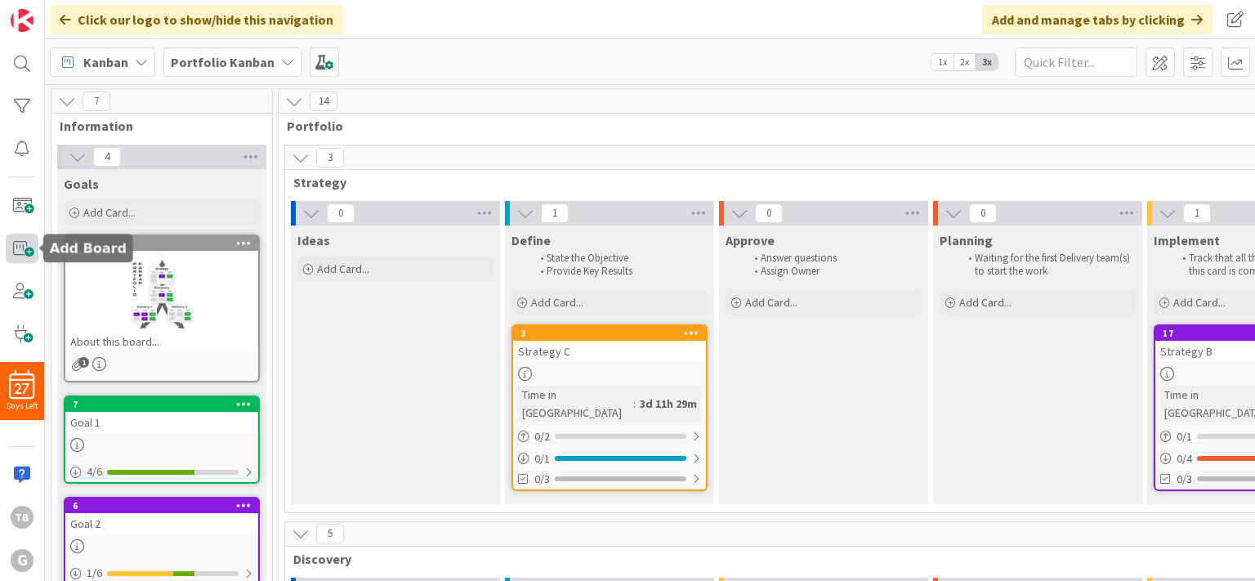
click at [23, 244] on span at bounding box center [22, 248] width 33 height 29
